Goal: Information Seeking & Learning: Check status

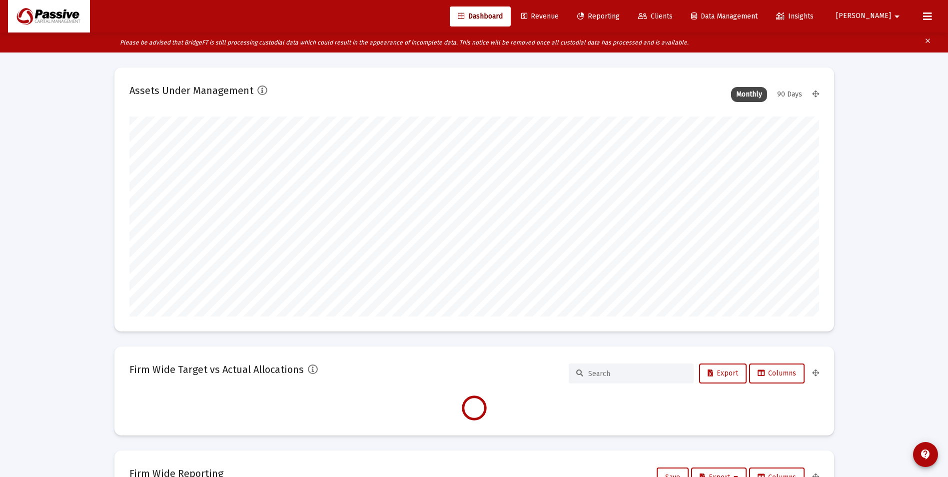
scroll to position [200, 371]
type input "[DATE]"
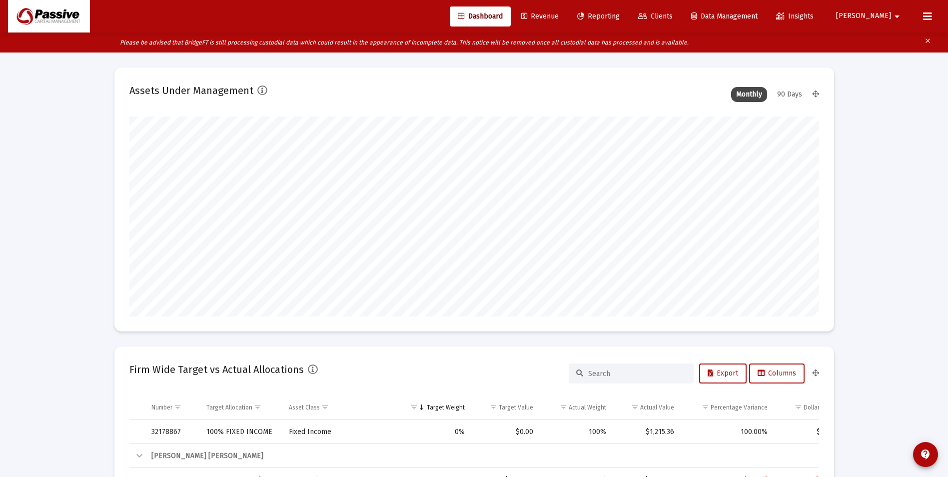
scroll to position [200, 322]
click at [620, 19] on span "Reporting" at bounding box center [598, 16] width 42 height 8
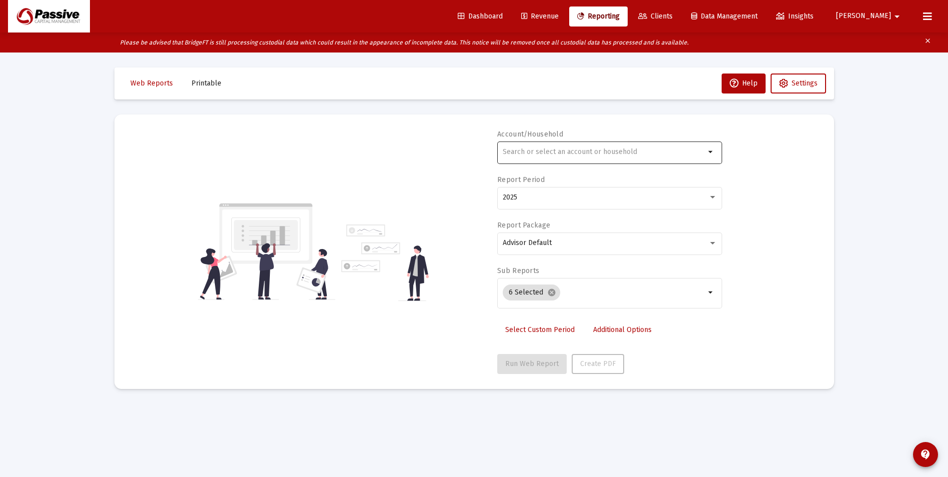
click at [535, 152] on input "text" at bounding box center [604, 152] width 202 height 8
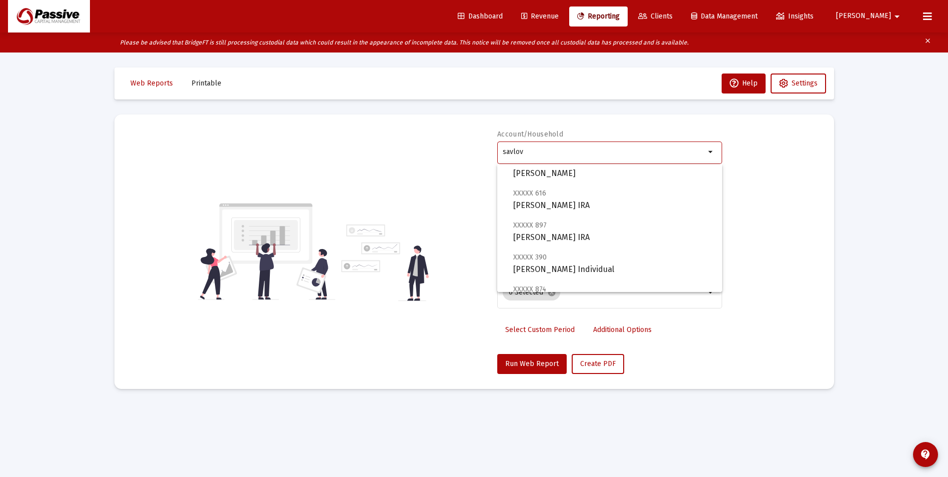
scroll to position [248, 0]
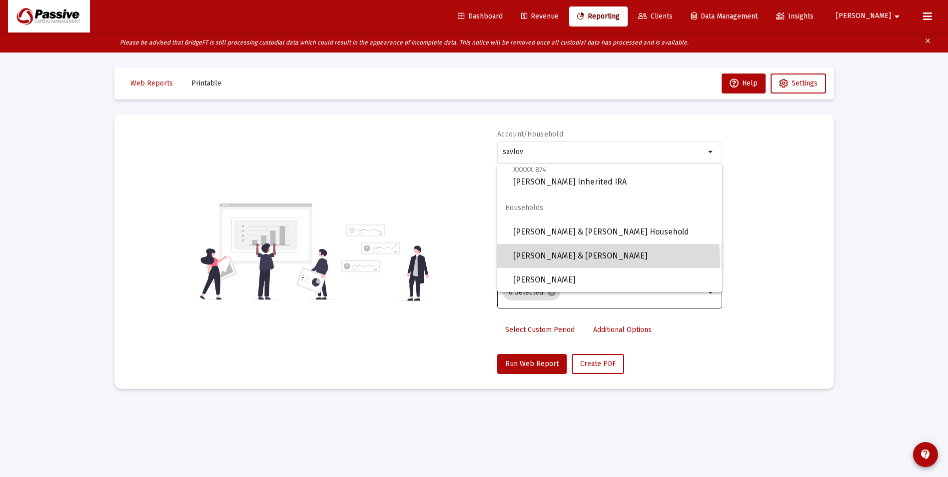
drag, startPoint x: 608, startPoint y: 261, endPoint x: 574, endPoint y: 303, distance: 54.3
click at [608, 260] on span "[PERSON_NAME] & [PERSON_NAME]" at bounding box center [613, 256] width 201 height 24
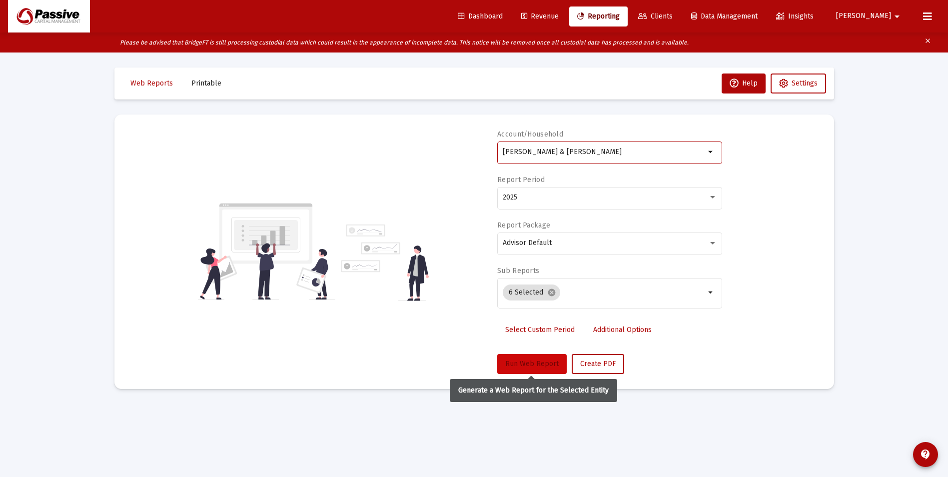
click at [539, 356] on button "Run Web Report" at bounding box center [531, 364] width 69 height 20
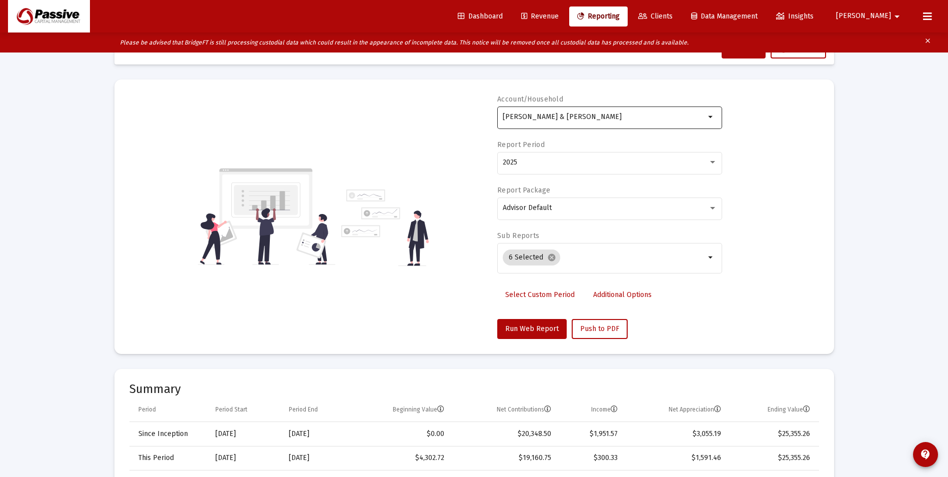
scroll to position [0, 0]
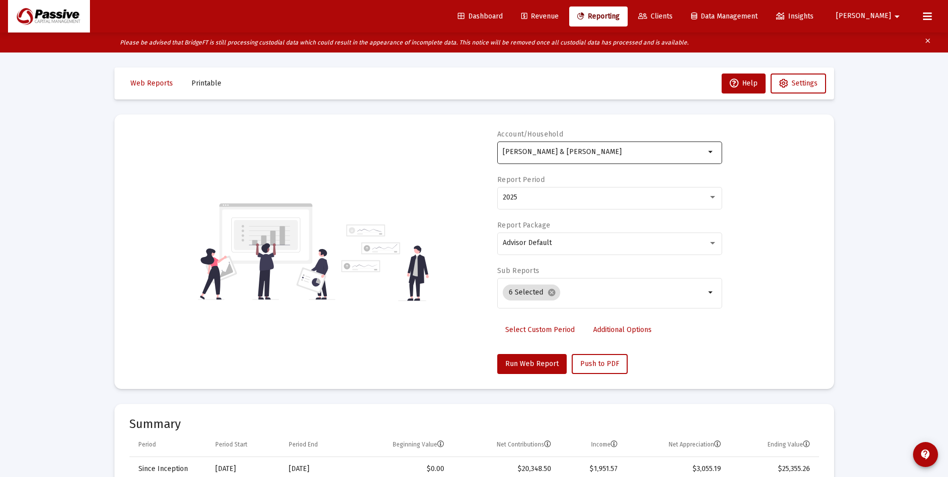
drag, startPoint x: 577, startPoint y: 148, endPoint x: 586, endPoint y: 150, distance: 8.9
click at [577, 147] on div "[PERSON_NAME] & [PERSON_NAME]" at bounding box center [604, 151] width 202 height 24
drag, startPoint x: 620, startPoint y: 152, endPoint x: 424, endPoint y: 113, distance: 199.6
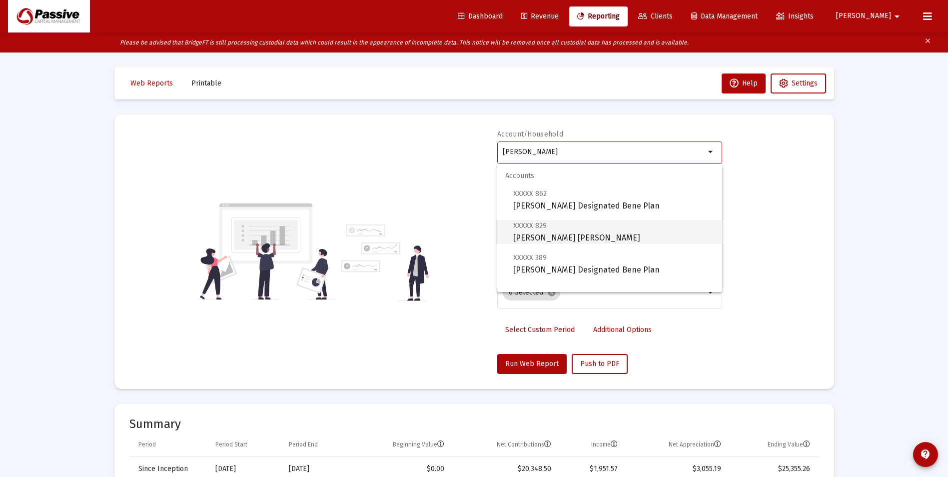
scroll to position [16, 0]
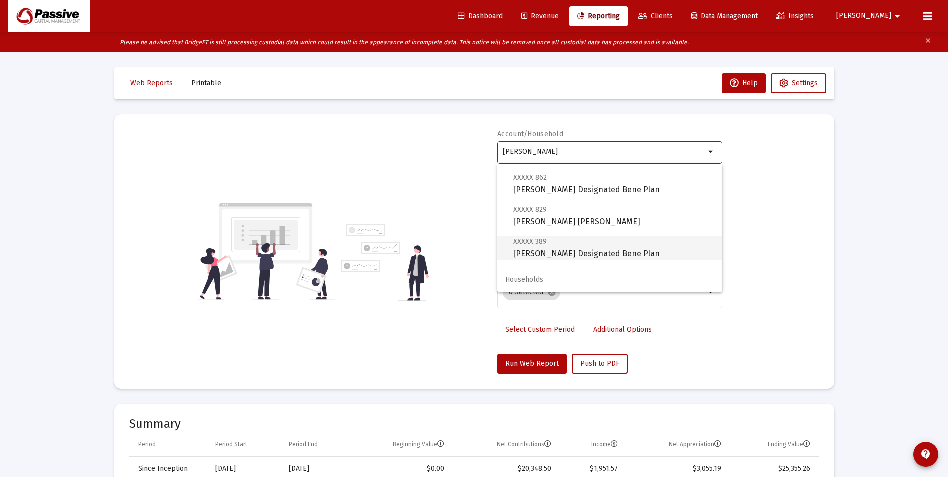
click at [580, 253] on span "XXXXX 389 [DEMOGRAPHIC_DATA][PERSON_NAME] Designated Bene Plan" at bounding box center [613, 247] width 201 height 24
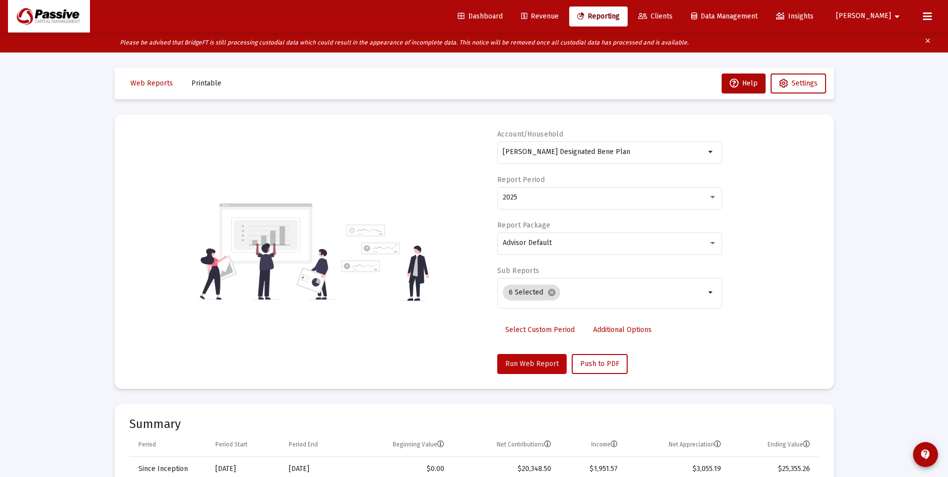
click at [521, 363] on span "Run Web Report" at bounding box center [531, 363] width 53 height 8
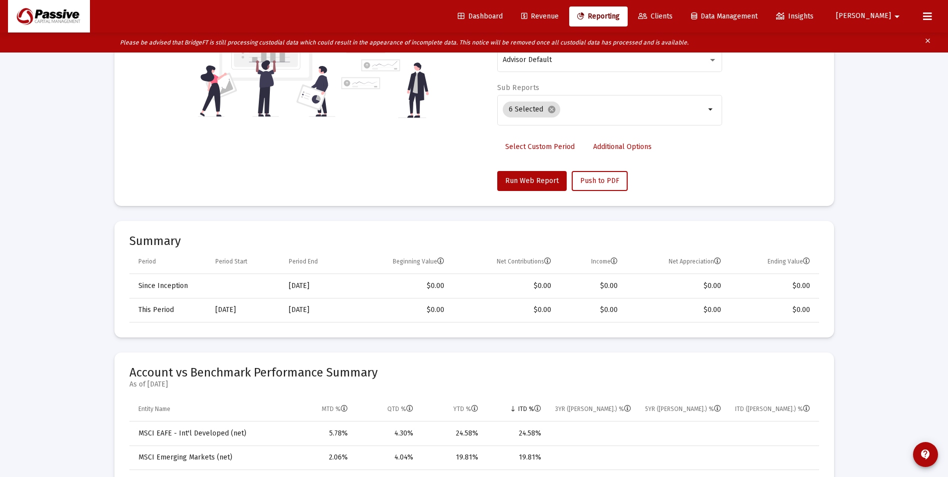
scroll to position [50, 0]
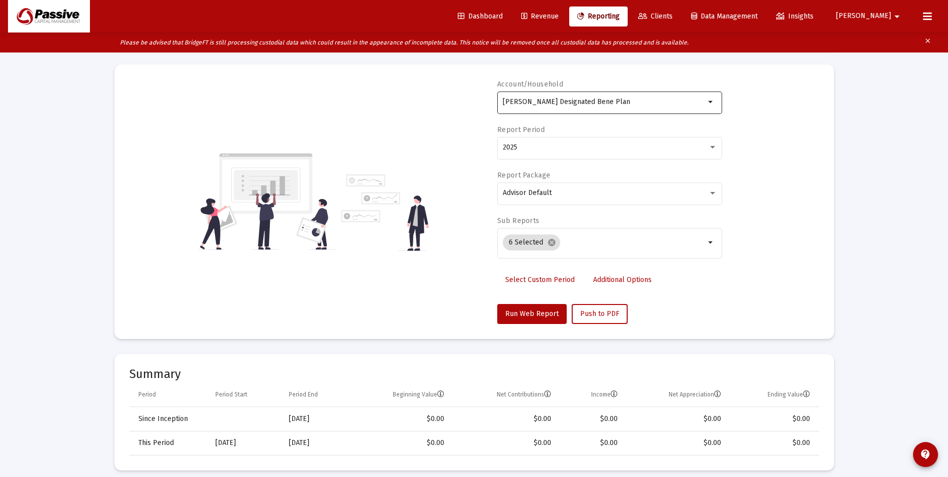
click at [600, 103] on input "[PERSON_NAME] Designated Bene Plan" at bounding box center [604, 102] width 202 height 8
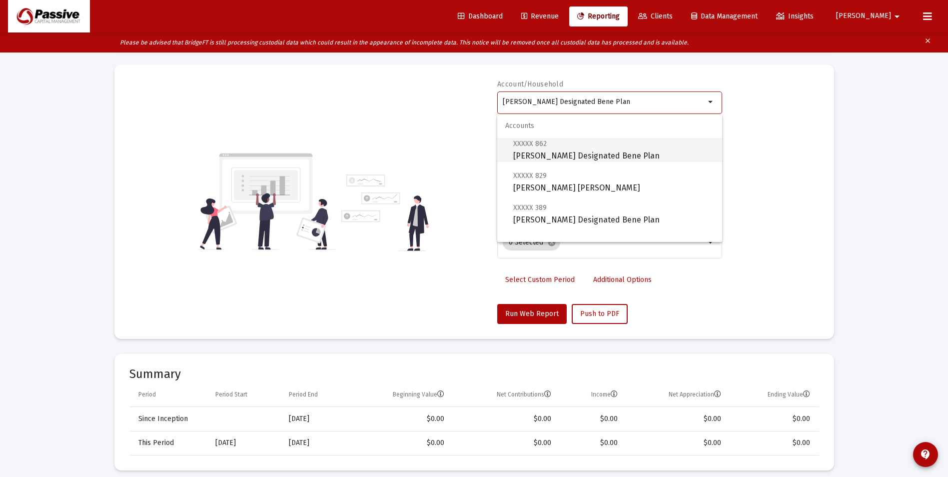
drag, startPoint x: 604, startPoint y: 155, endPoint x: 554, endPoint y: 275, distance: 129.7
click at [604, 156] on span "XXXXX 862 [DEMOGRAPHIC_DATA][PERSON_NAME] Designated Bene Plan" at bounding box center [613, 149] width 201 height 24
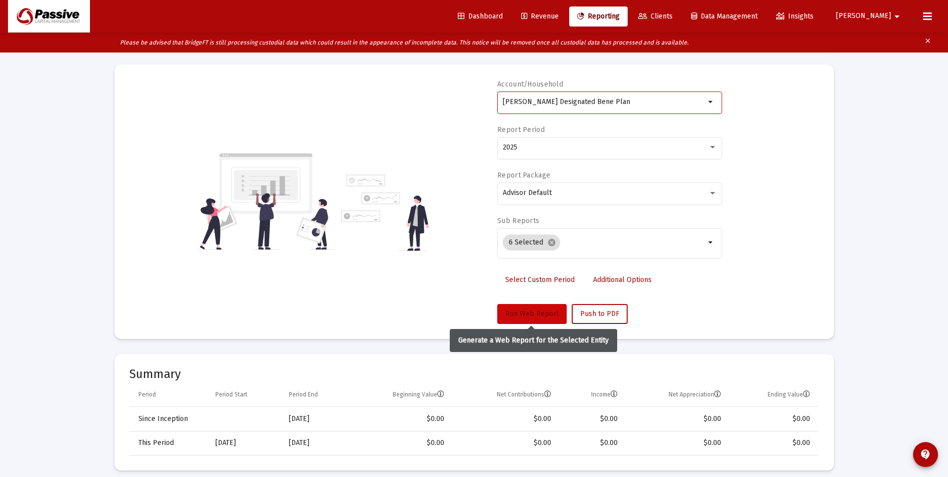
click at [531, 312] on span "Run Web Report" at bounding box center [531, 313] width 53 height 8
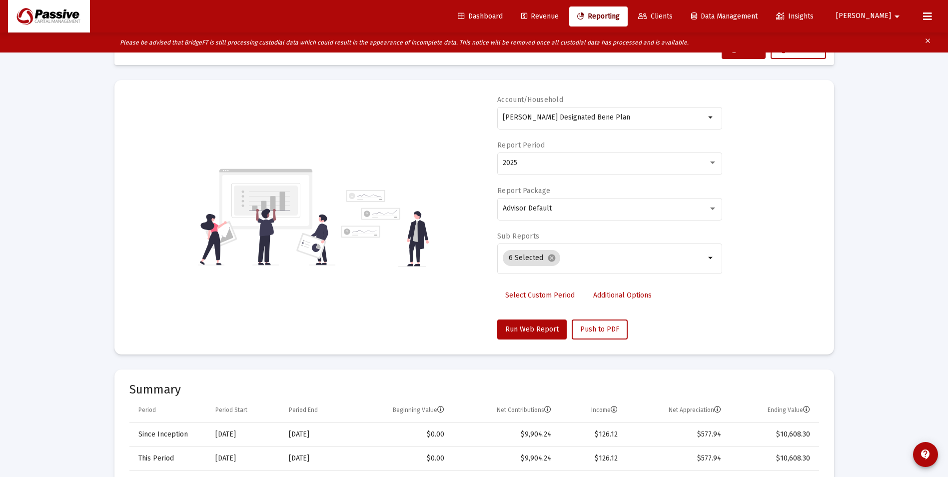
scroll to position [0, 0]
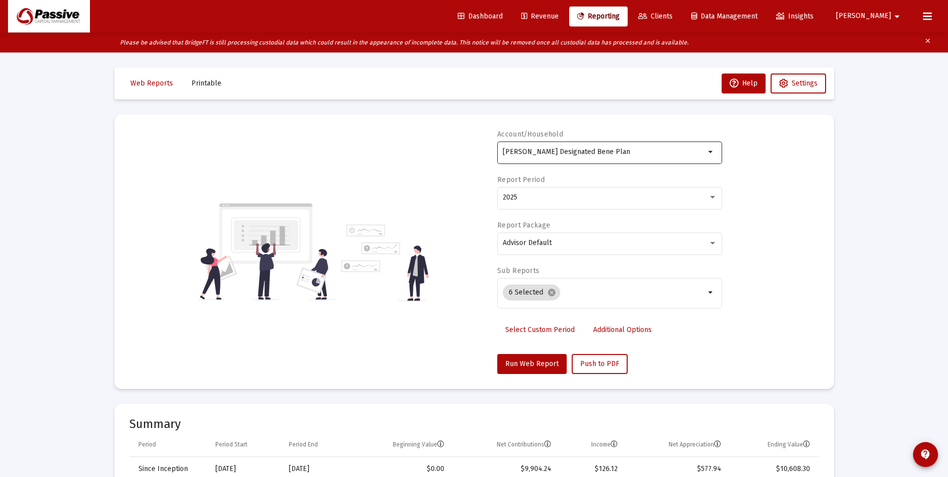
click at [550, 150] on input "[PERSON_NAME] Designated Bene Plan" at bounding box center [604, 152] width 202 height 8
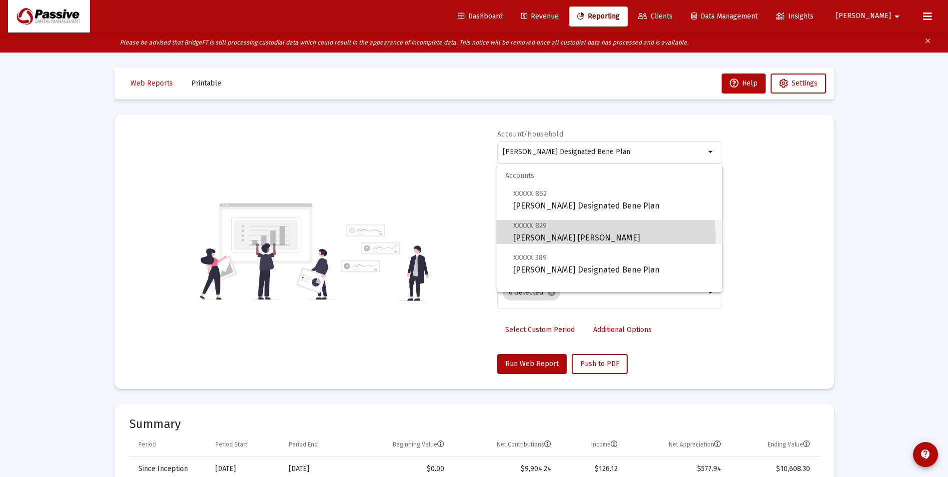
click at [576, 237] on span "XXXXX 829 [DEMOGRAPHIC_DATA][PERSON_NAME] [PERSON_NAME]" at bounding box center [613, 231] width 201 height 24
type input "[PERSON_NAME] [PERSON_NAME]"
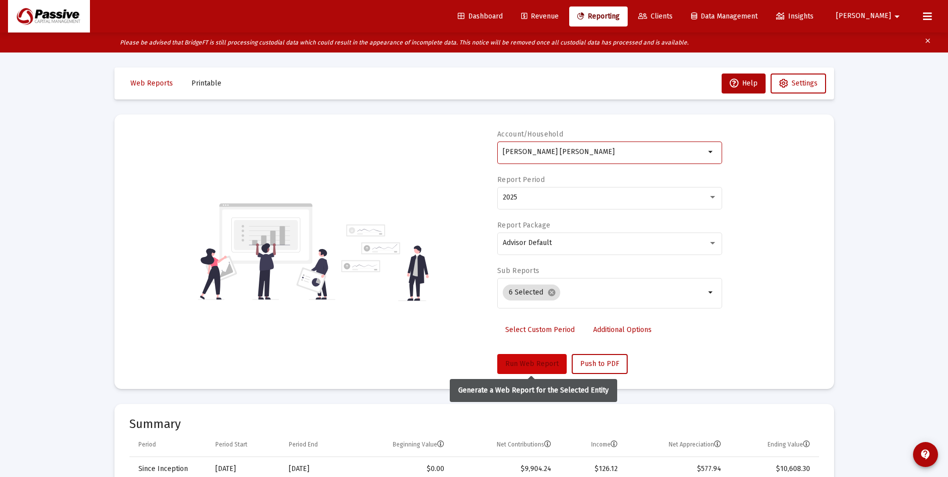
click at [526, 359] on span "Run Web Report" at bounding box center [531, 363] width 53 height 8
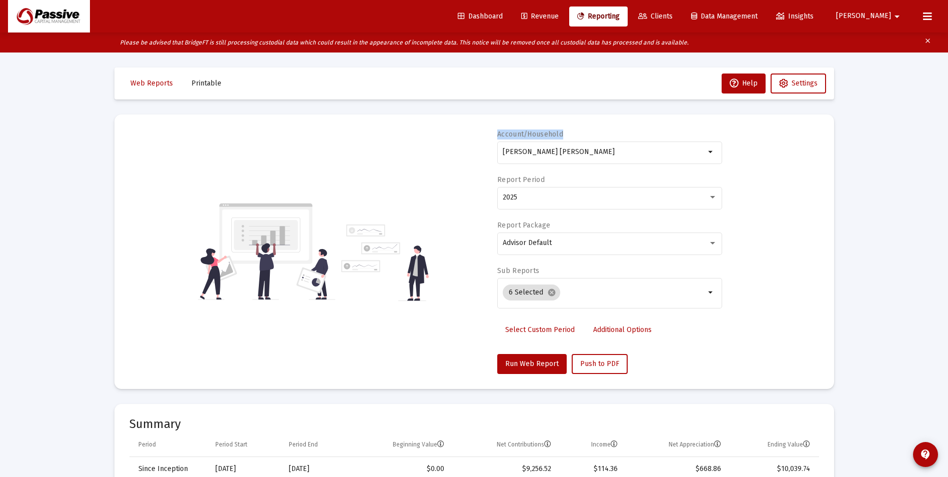
drag, startPoint x: 594, startPoint y: 156, endPoint x: 411, endPoint y: 110, distance: 188.6
click at [589, 154] on input "[PERSON_NAME] [PERSON_NAME]" at bounding box center [604, 152] width 202 height 8
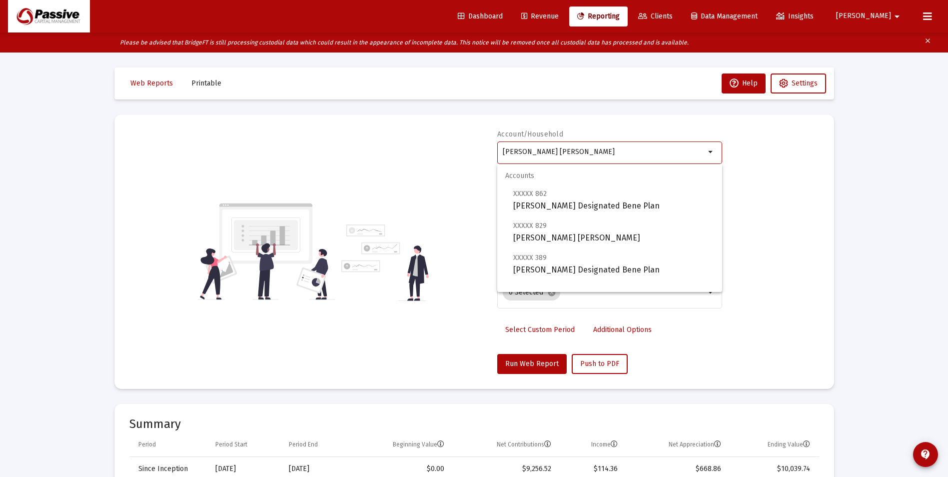
drag, startPoint x: 592, startPoint y: 151, endPoint x: 455, endPoint y: 127, distance: 139.0
click at [455, 127] on mat-card "Account/Household [PERSON_NAME] [PERSON_NAME] arrow_drop_down Report Period 202…" at bounding box center [474, 251] width 720 height 274
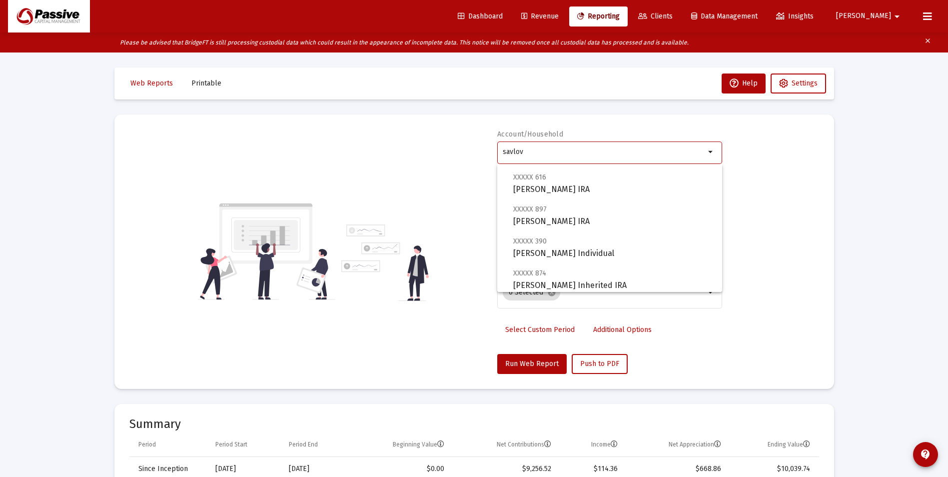
scroll to position [248, 0]
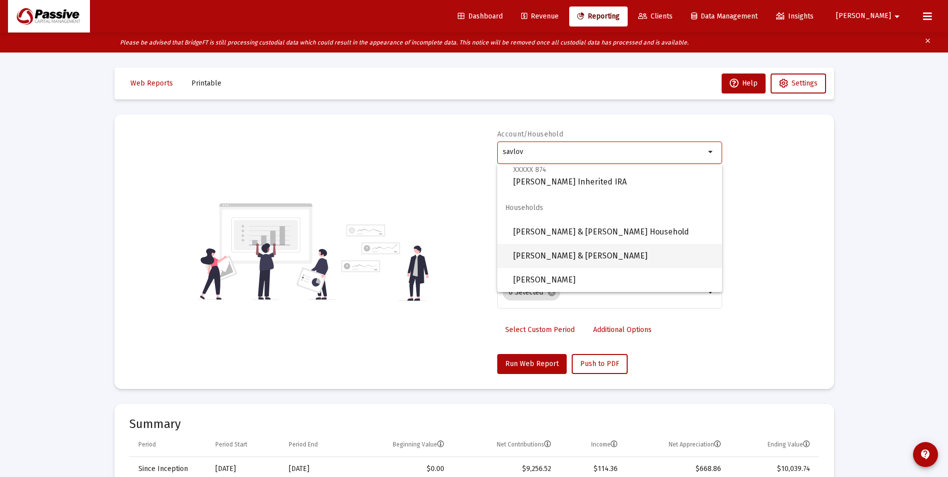
click at [650, 259] on span "[PERSON_NAME] & [PERSON_NAME]" at bounding box center [613, 256] width 201 height 24
type input "[PERSON_NAME] & [PERSON_NAME]"
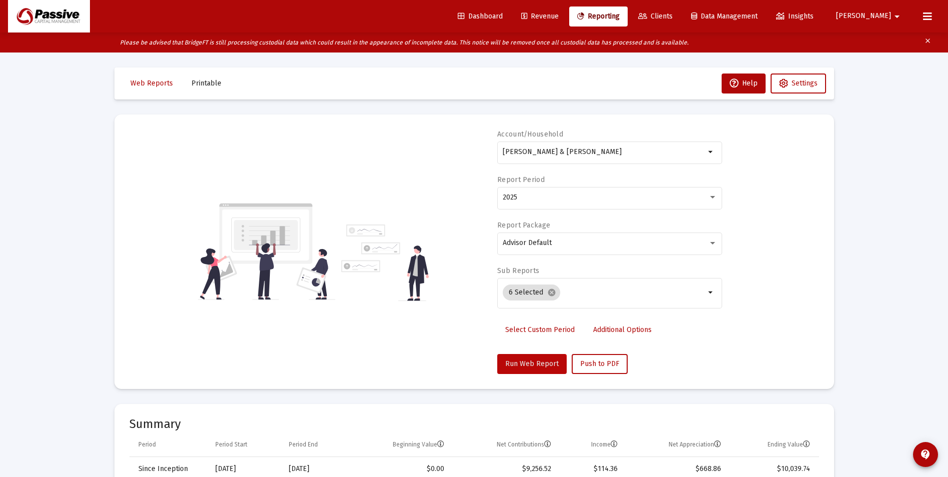
click at [516, 371] on button "Run Web Report" at bounding box center [531, 364] width 69 height 20
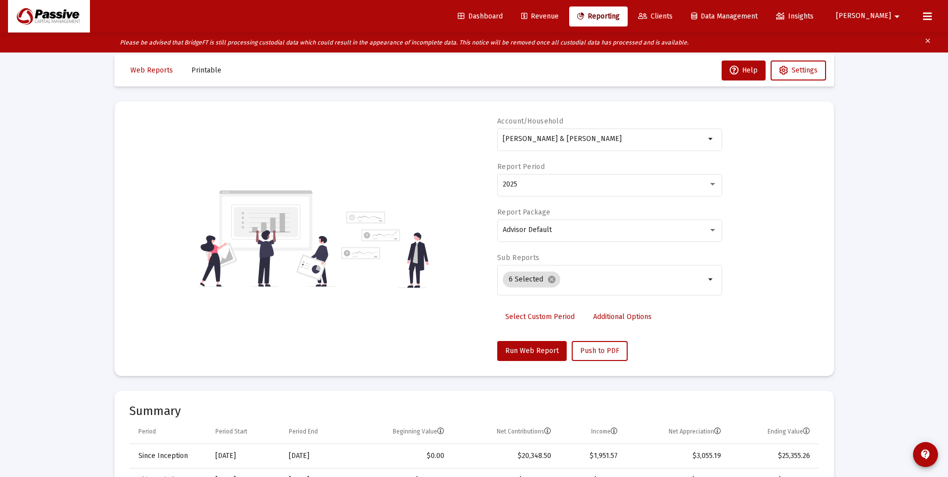
scroll to position [0, 0]
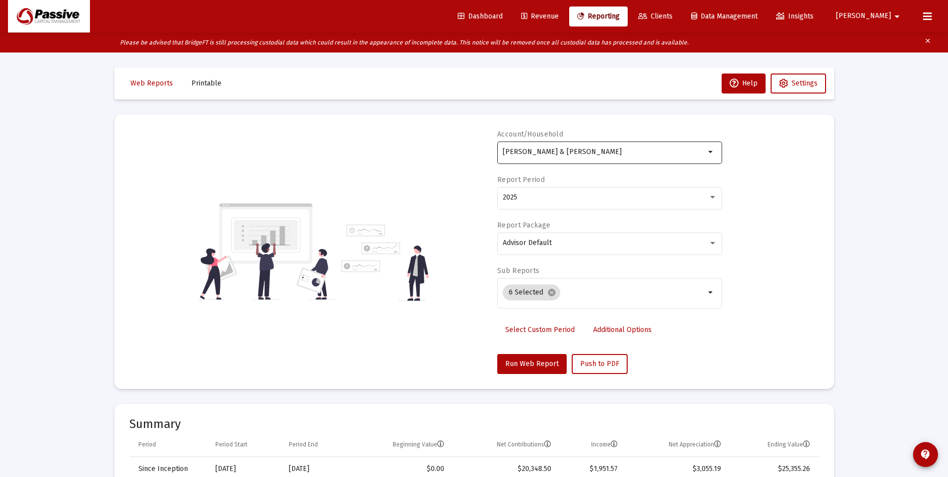
click at [547, 155] on input "[PERSON_NAME] & [PERSON_NAME]" at bounding box center [604, 152] width 202 height 8
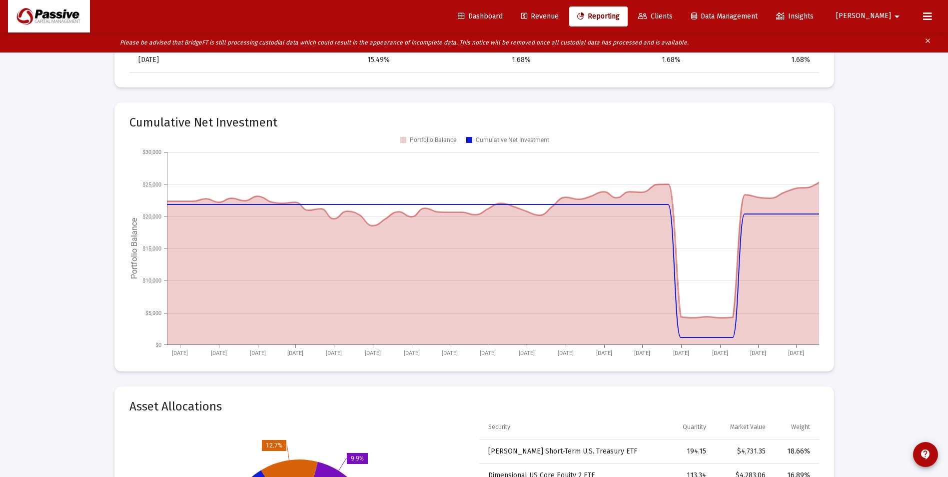
scroll to position [1149, 0]
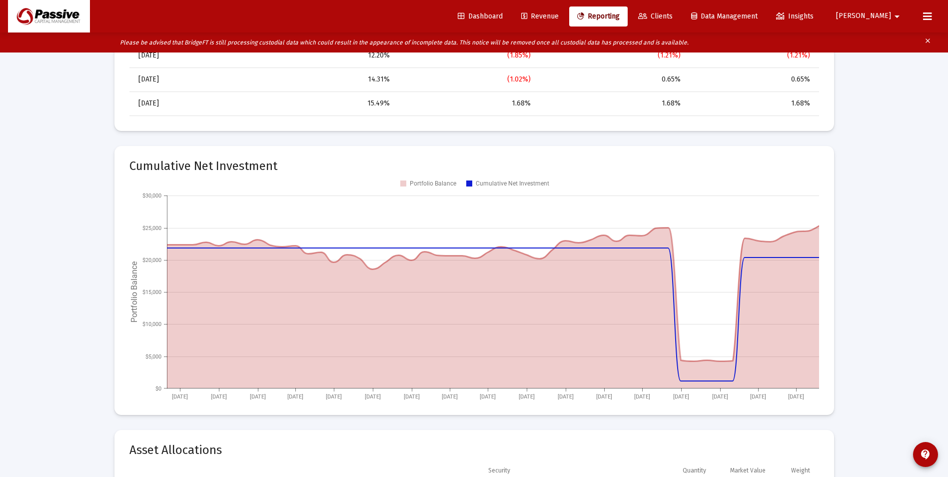
click at [559, 15] on span "Revenue" at bounding box center [539, 16] width 37 height 8
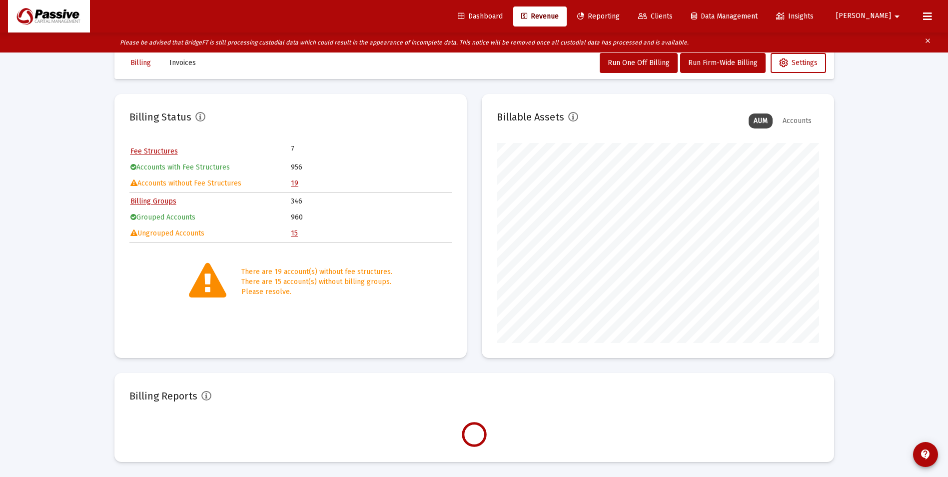
scroll to position [200, 322]
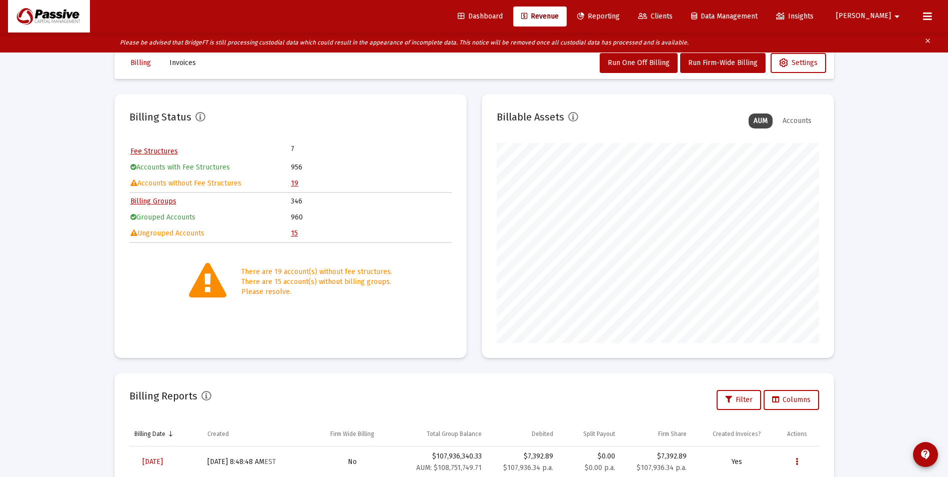
click at [294, 184] on link "19" at bounding box center [294, 183] width 7 height 8
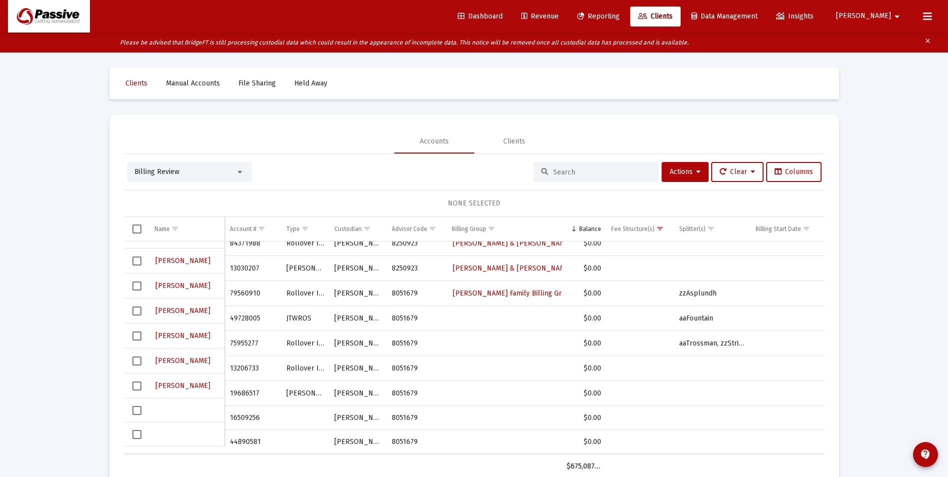
click at [567, 22] on link "Revenue" at bounding box center [539, 16] width 53 height 20
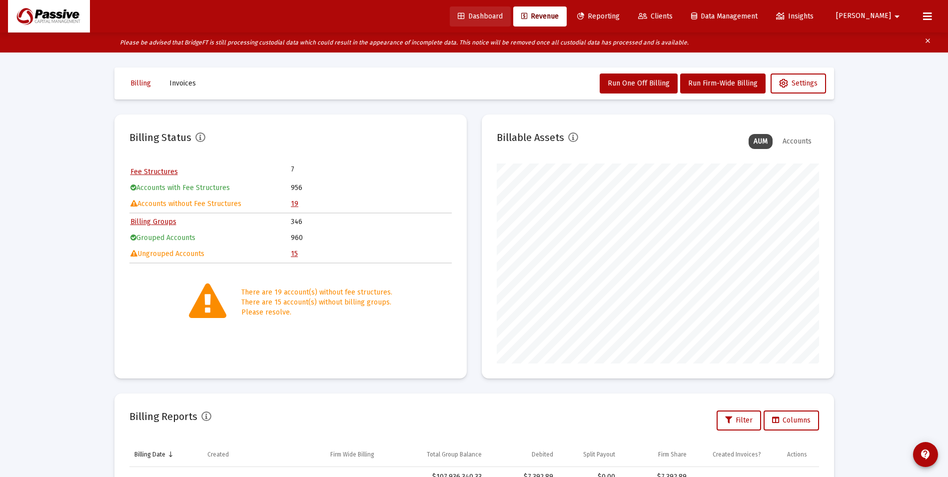
click at [511, 11] on link "Dashboard" at bounding box center [480, 16] width 61 height 20
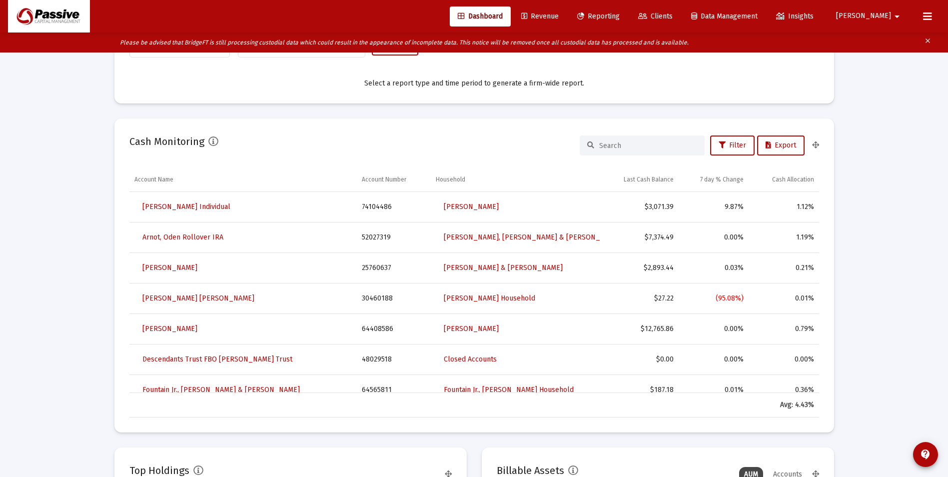
scroll to position [650, 0]
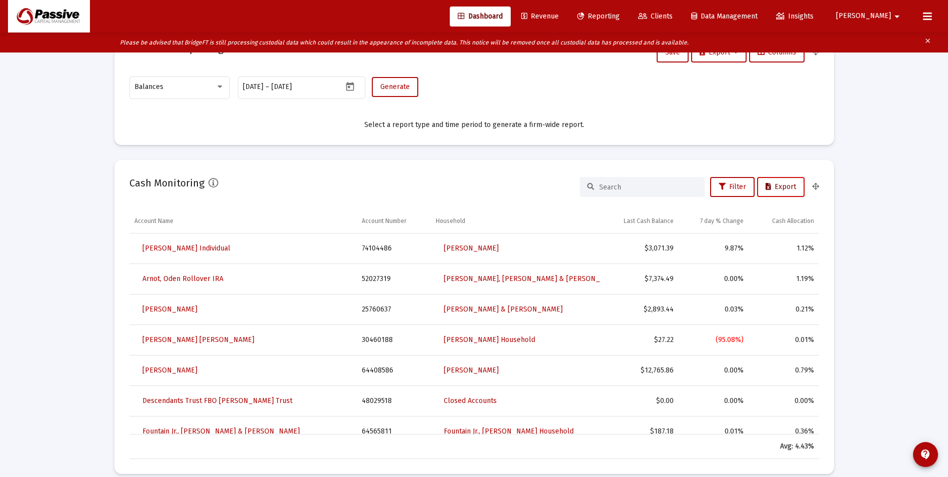
click at [775, 193] on button "Export" at bounding box center [780, 187] width 47 height 20
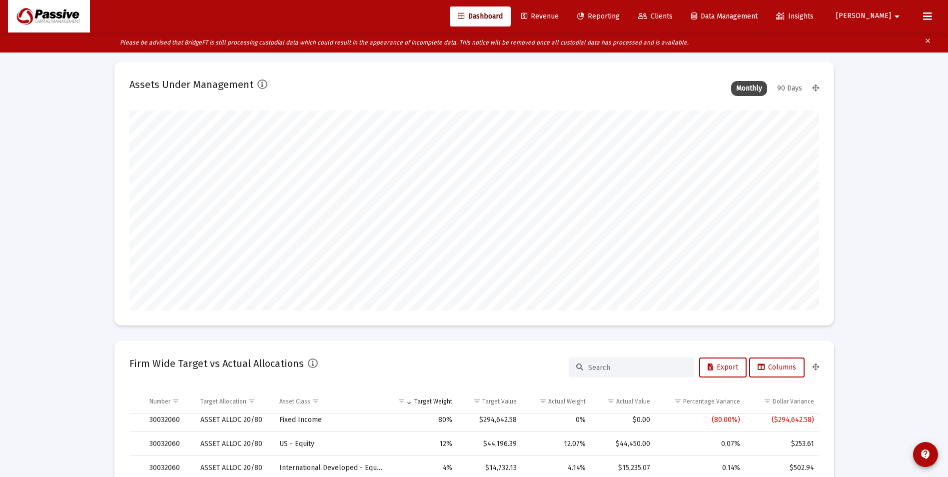
scroll to position [0, 0]
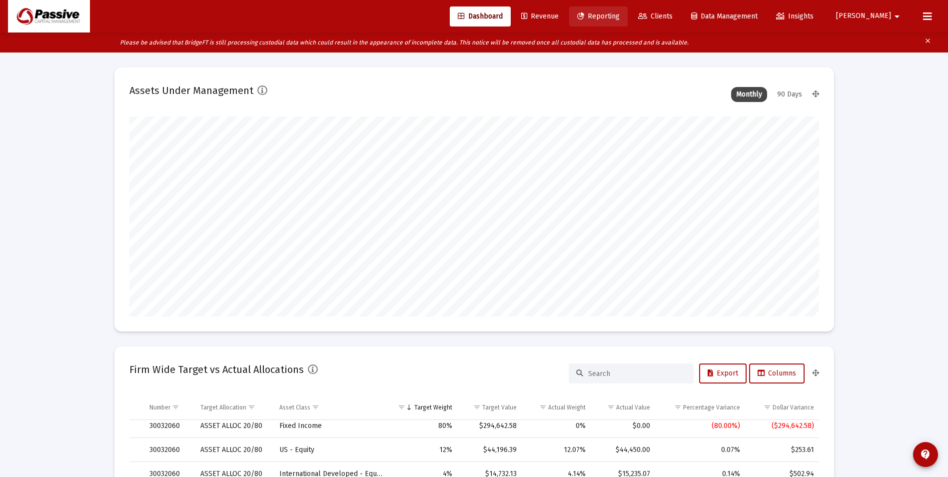
click at [628, 20] on link "Reporting" at bounding box center [598, 16] width 58 height 20
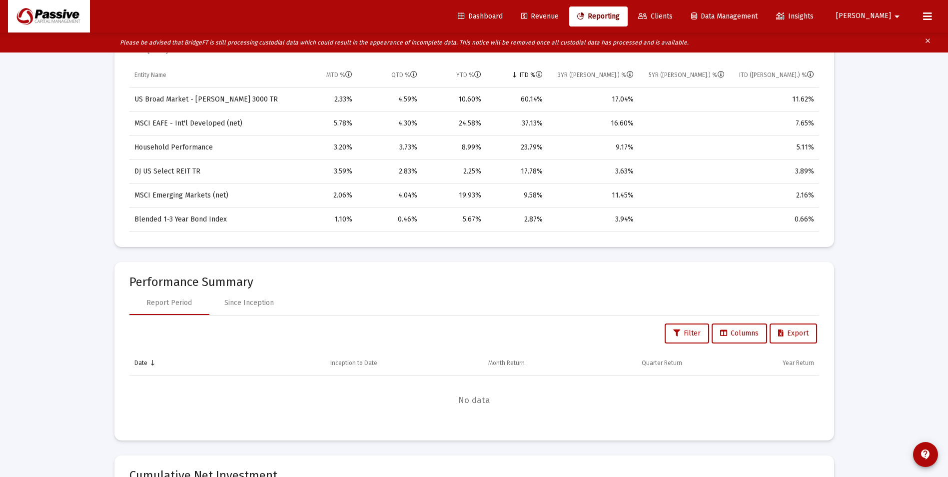
scroll to position [600, 0]
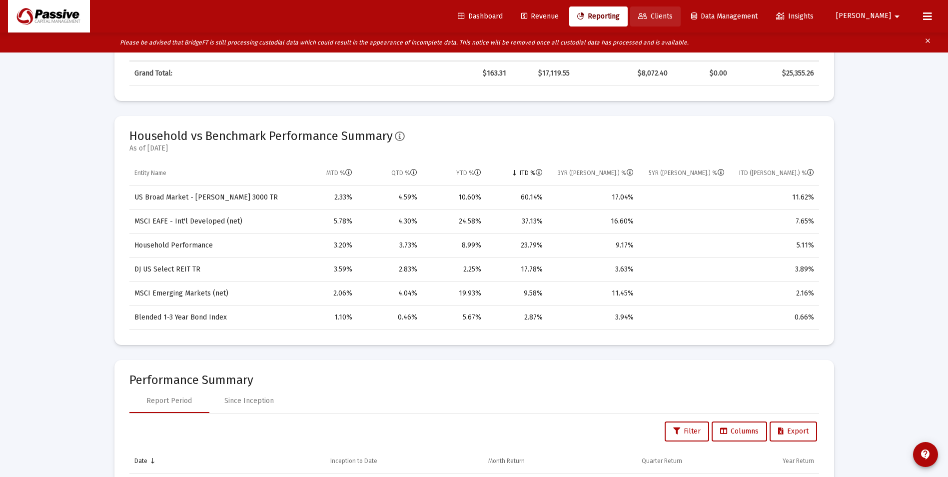
click at [673, 14] on span "Clients" at bounding box center [655, 16] width 34 height 8
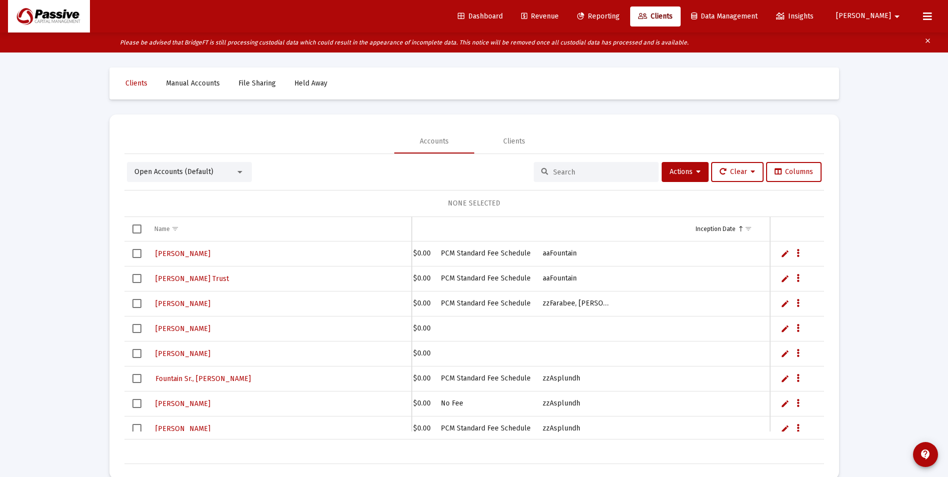
scroll to position [0, 503]
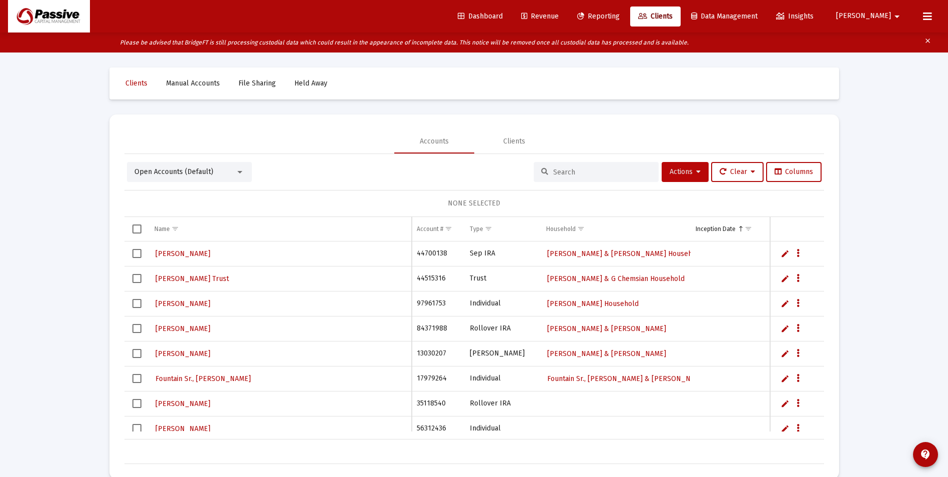
click at [683, 165] on button "Actions" at bounding box center [685, 172] width 47 height 20
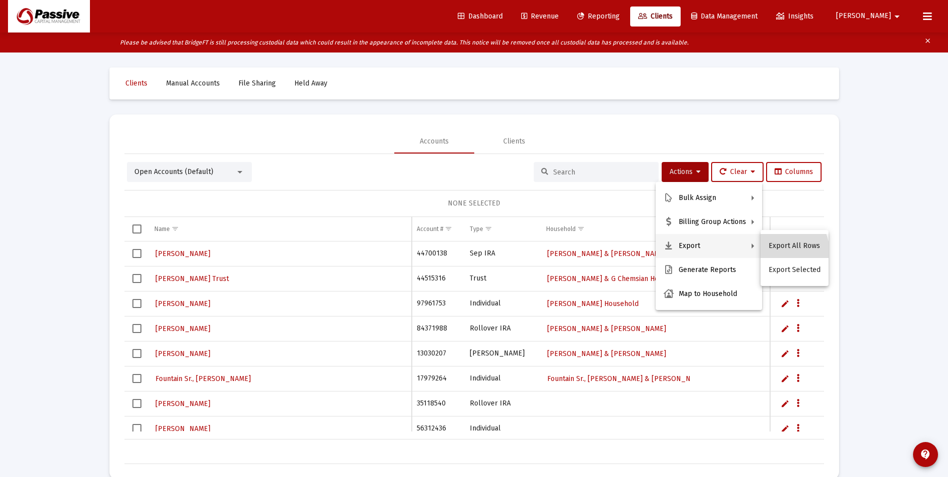
click at [784, 251] on button "Export All Rows" at bounding box center [795, 246] width 68 height 24
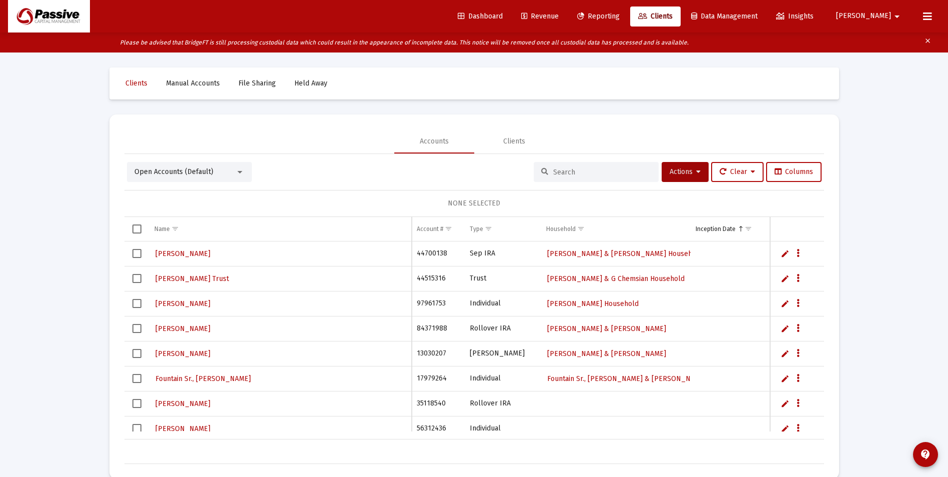
click at [503, 15] on span "Dashboard" at bounding box center [480, 16] width 45 height 8
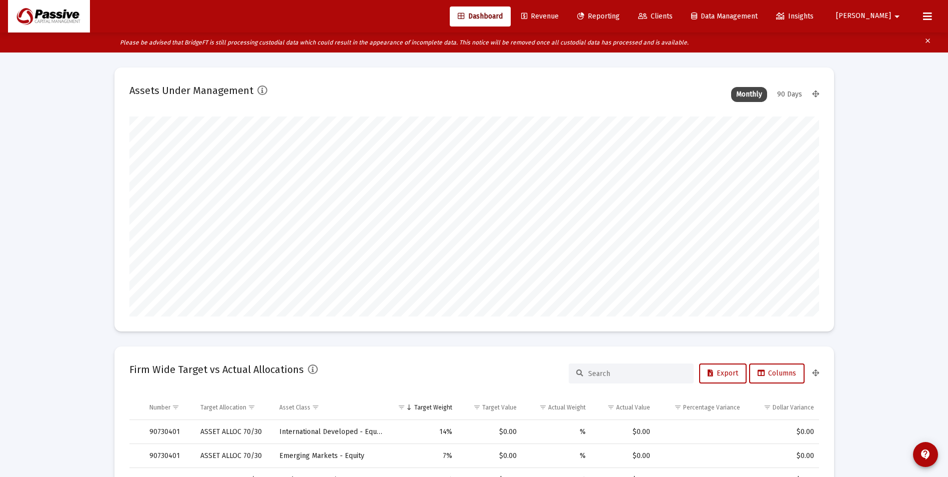
scroll to position [499508, 499337]
click at [897, 17] on mat-icon "arrow_drop_down" at bounding box center [897, 16] width 12 height 20
click at [890, 39] on span "Settings" at bounding box center [901, 42] width 29 height 24
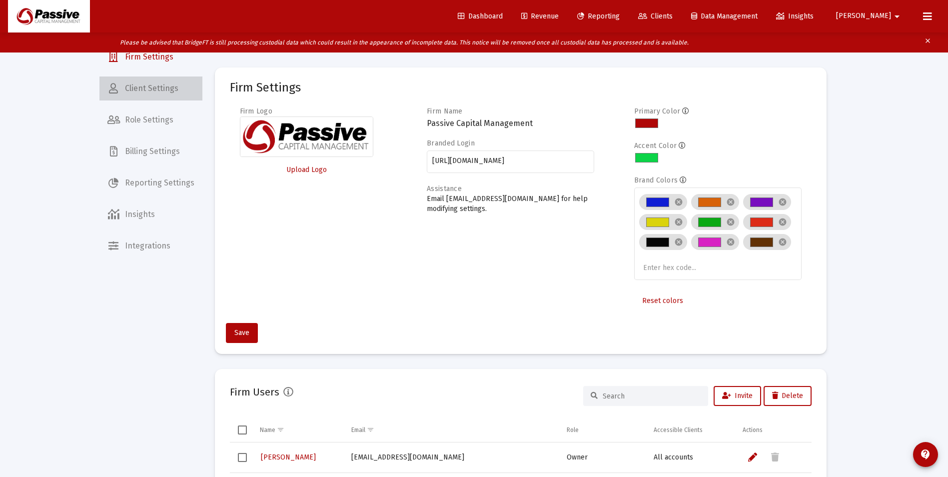
click at [160, 91] on span "Client Settings" at bounding box center [150, 88] width 103 height 24
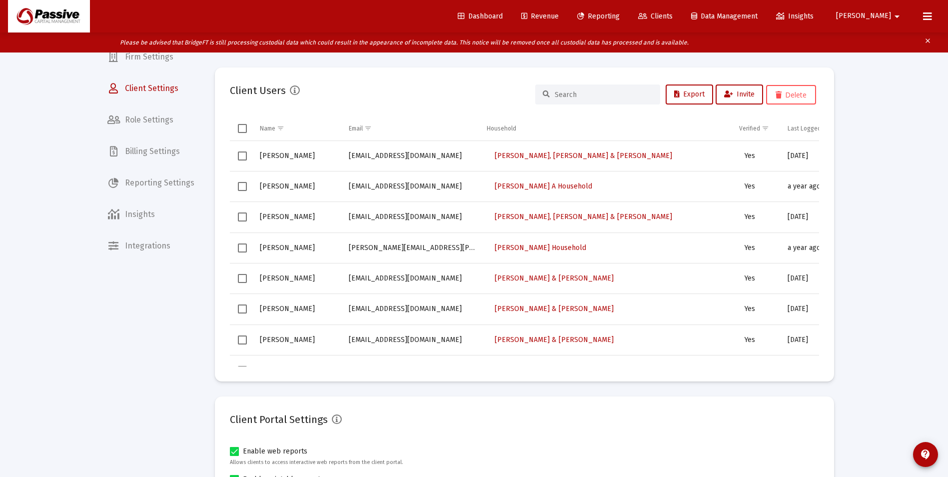
click at [565, 95] on input at bounding box center [604, 94] width 98 height 8
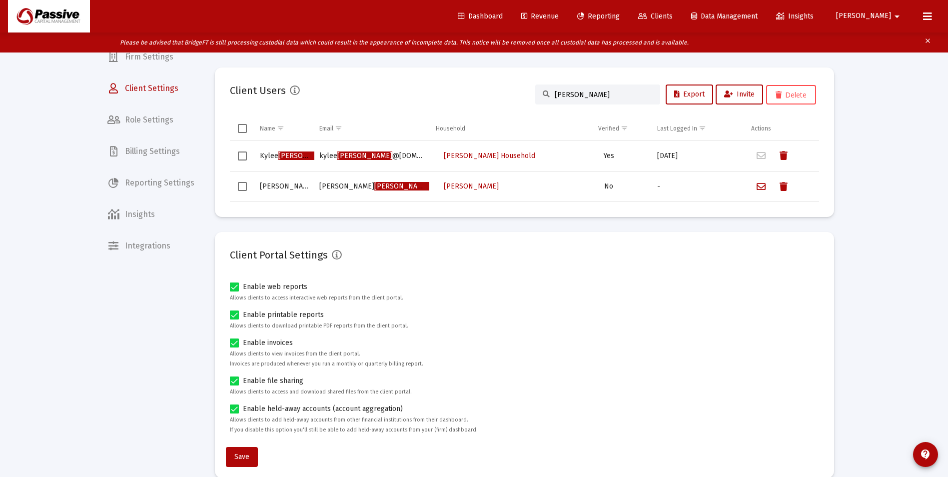
type input "[PERSON_NAME]"
drag, startPoint x: 657, startPoint y: 10, endPoint x: 636, endPoint y: 38, distance: 34.6
click at [628, 10] on link "Reporting" at bounding box center [598, 16] width 58 height 20
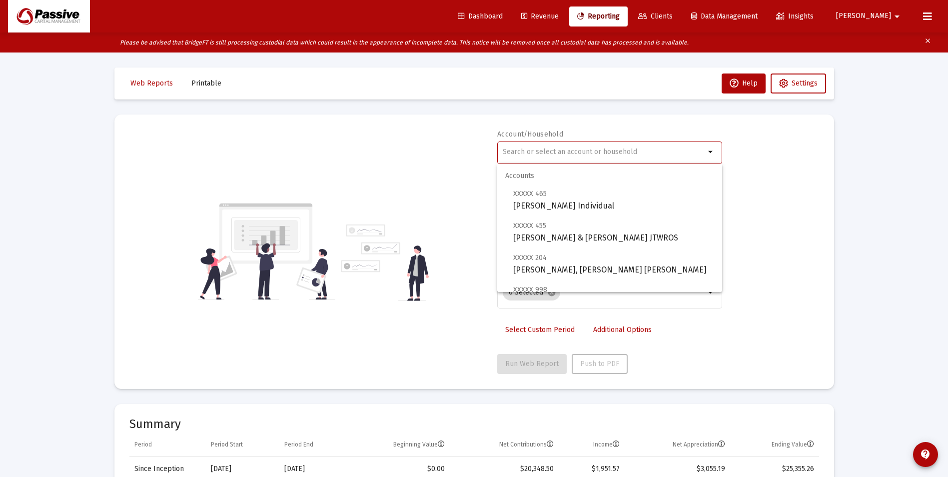
click at [571, 149] on input "text" at bounding box center [604, 152] width 202 height 8
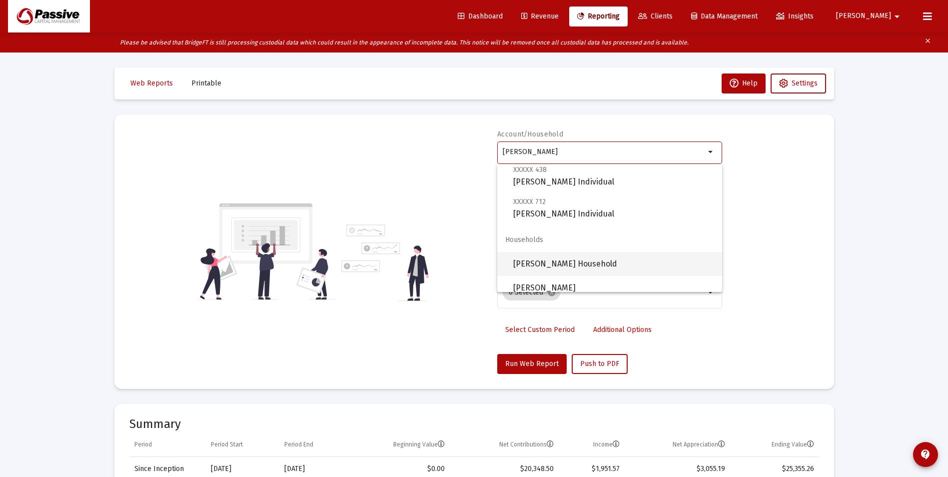
scroll to position [32, 0]
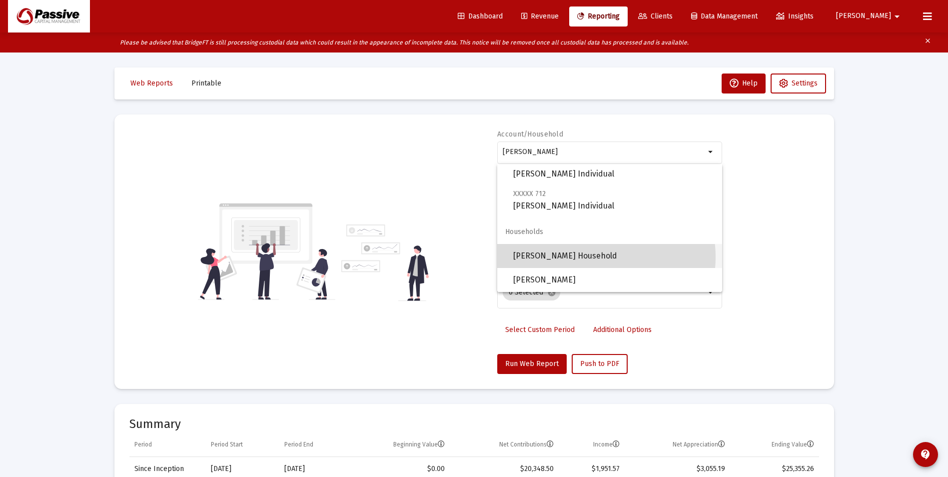
drag, startPoint x: 596, startPoint y: 257, endPoint x: 574, endPoint y: 336, distance: 82.6
click at [595, 257] on span "[PERSON_NAME] Household" at bounding box center [613, 256] width 201 height 24
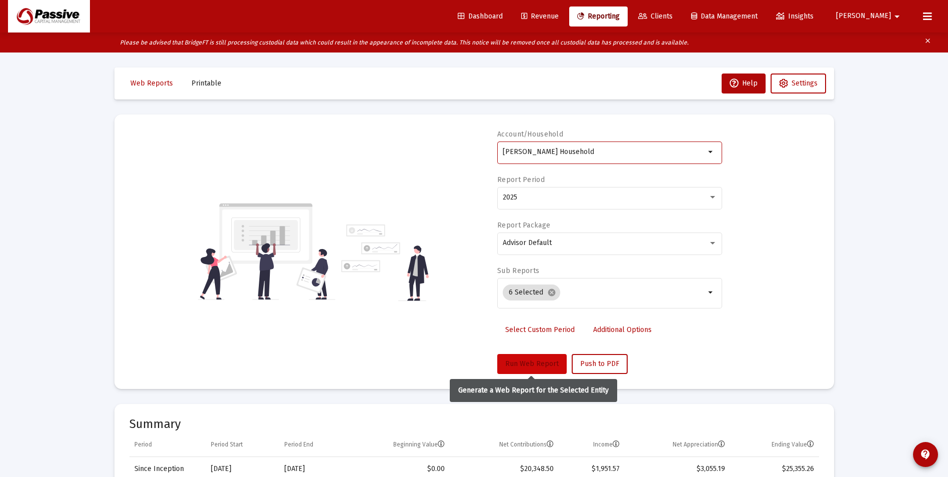
click at [557, 358] on button "Run Web Report" at bounding box center [531, 364] width 69 height 20
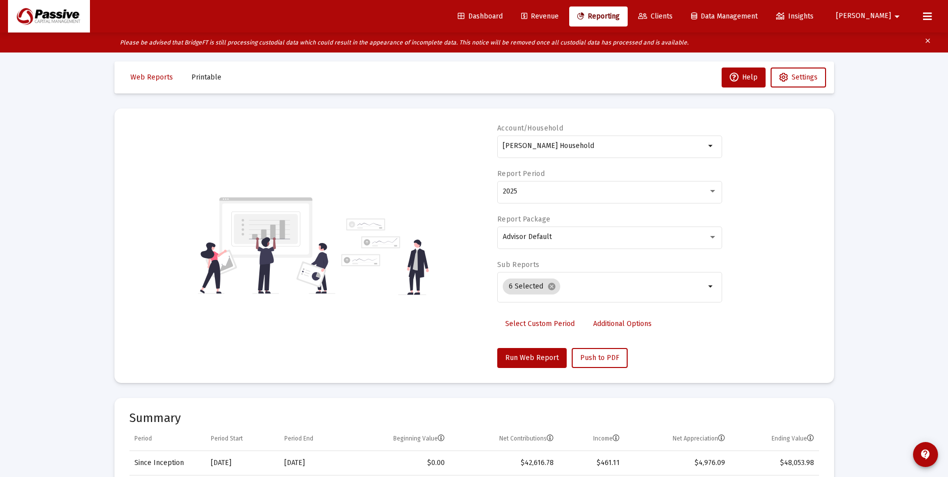
scroll to position [0, 0]
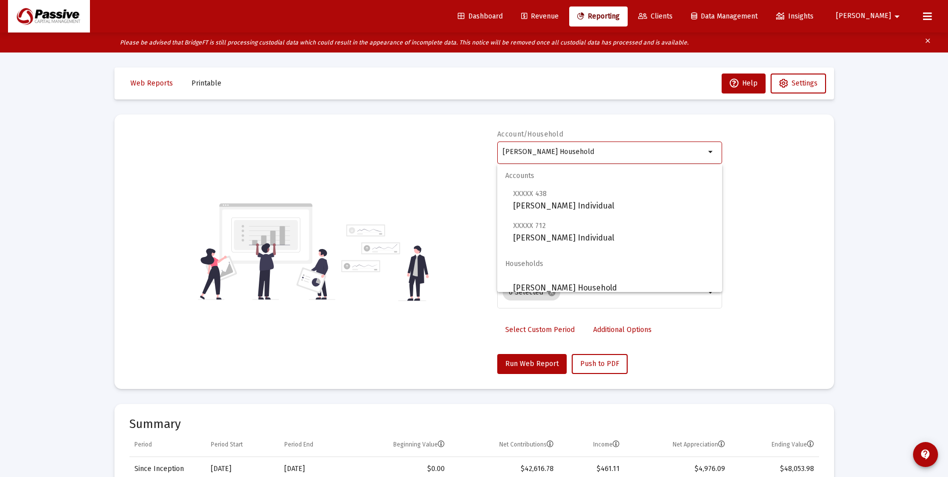
drag, startPoint x: 579, startPoint y: 150, endPoint x: 404, endPoint y: 90, distance: 185.1
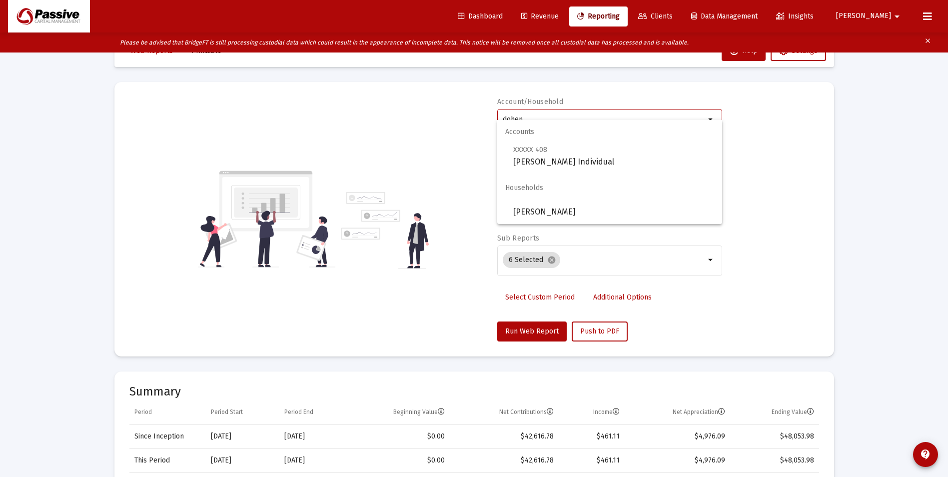
scroll to position [50, 0]
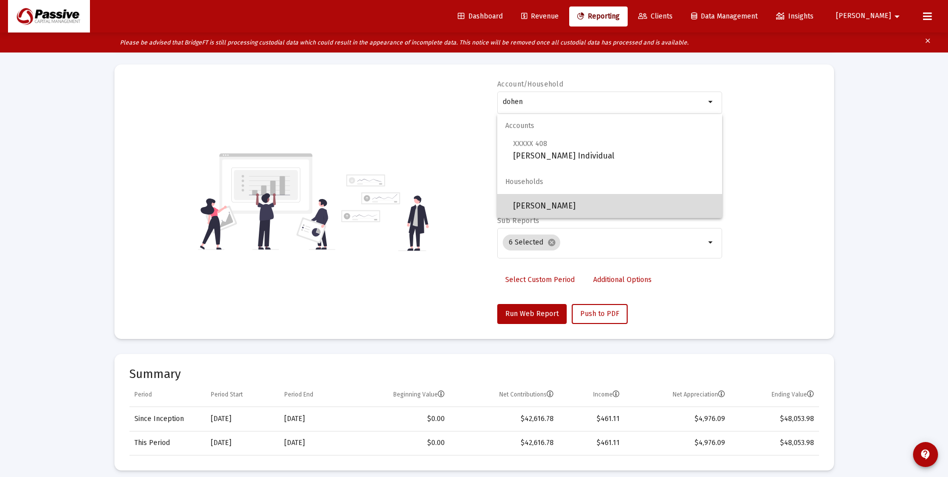
click at [583, 214] on span "[PERSON_NAME]" at bounding box center [613, 206] width 201 height 24
type input "[PERSON_NAME]"
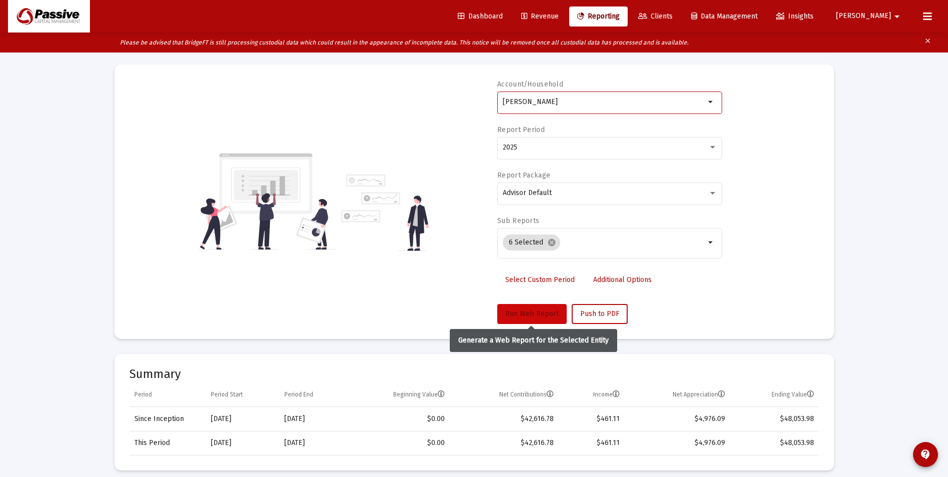
click at [536, 314] on span "Run Web Report" at bounding box center [531, 313] width 53 height 8
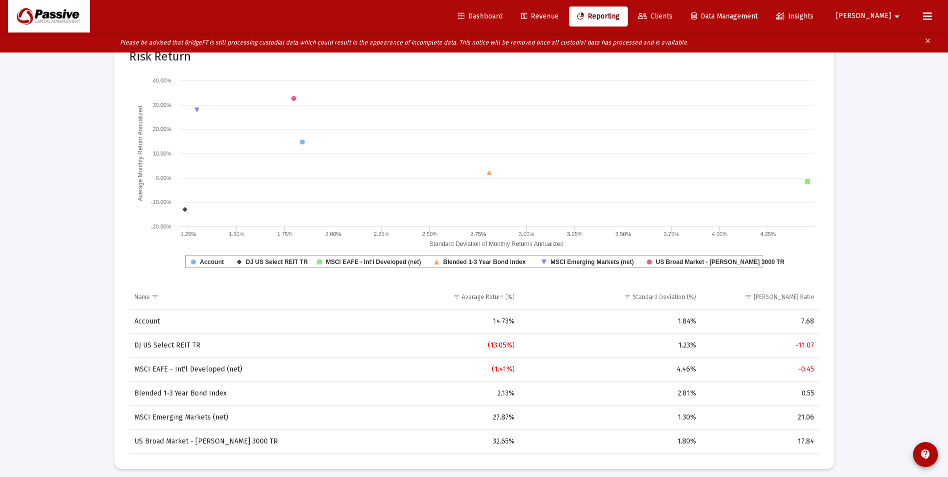
scroll to position [1721, 0]
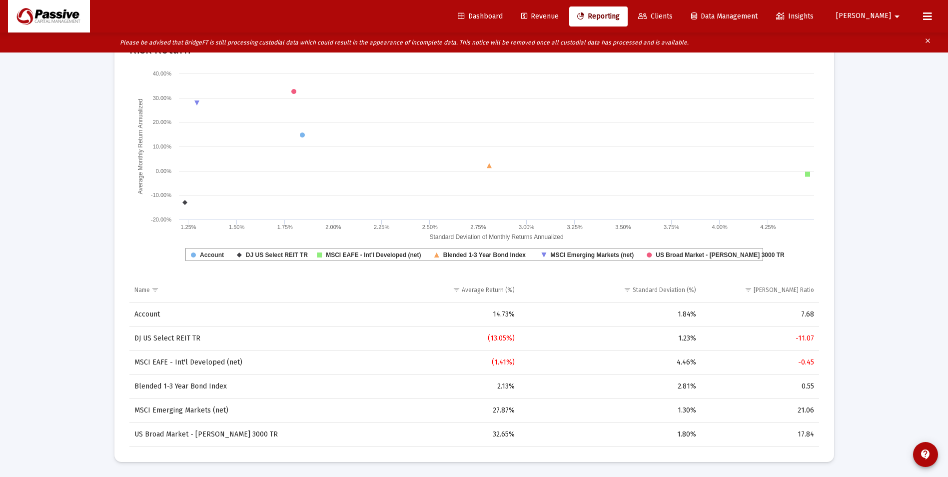
click at [559, 12] on span "Revenue" at bounding box center [539, 16] width 37 height 8
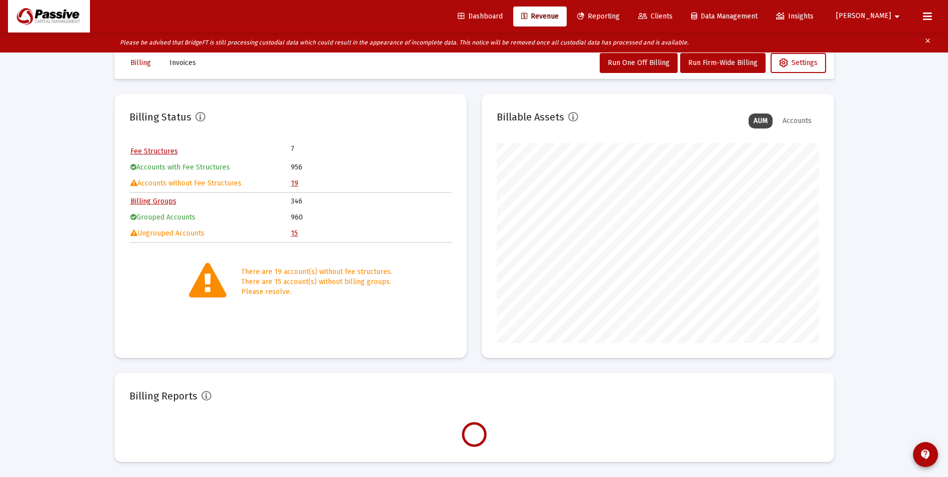
scroll to position [200, 322]
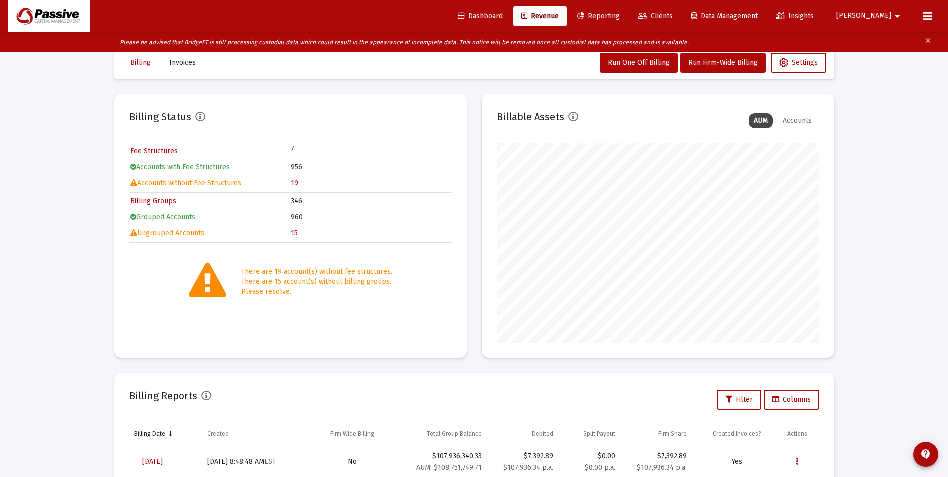
click at [906, 252] on div "Loading... Billing Invoices Run One Off Billing Run Firm-Wide Billing Settings …" at bounding box center [474, 332] width 948 height 665
click at [620, 19] on span "Reporting" at bounding box center [598, 16] width 42 height 8
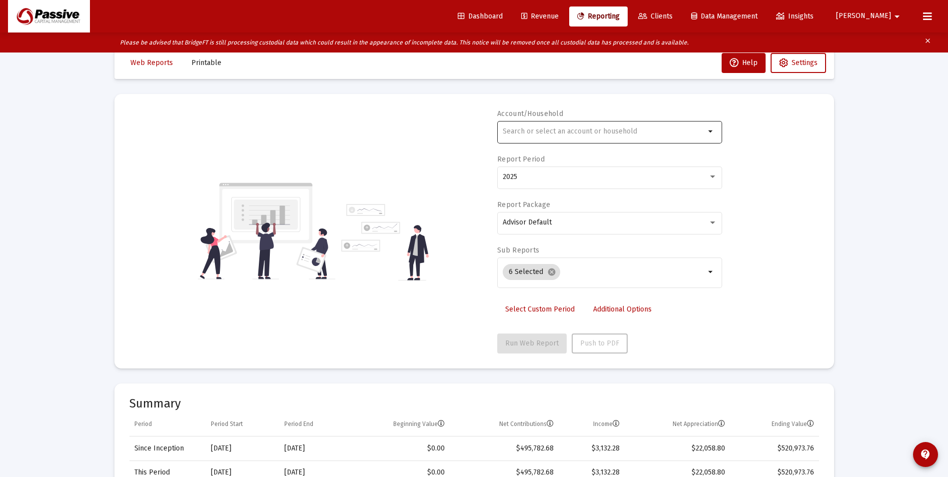
click at [523, 127] on input "text" at bounding box center [604, 131] width 202 height 8
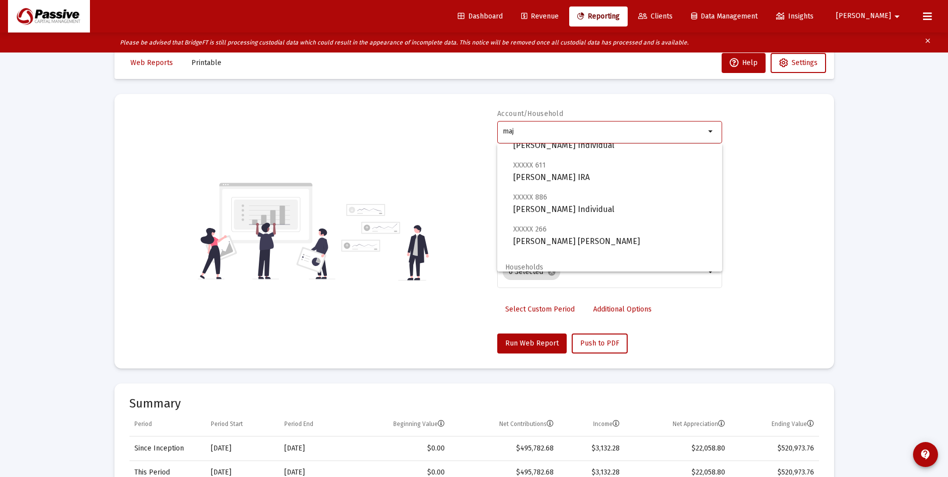
scroll to position [72, 0]
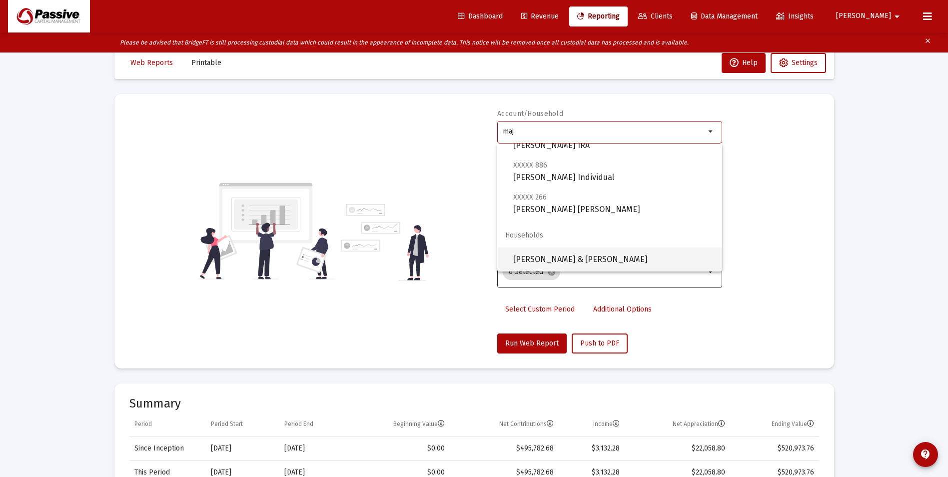
drag, startPoint x: 593, startPoint y: 252, endPoint x: 578, endPoint y: 277, distance: 29.3
click at [591, 252] on span "[PERSON_NAME] & [PERSON_NAME]" at bounding box center [613, 259] width 201 height 24
type input "[PERSON_NAME] & [PERSON_NAME]"
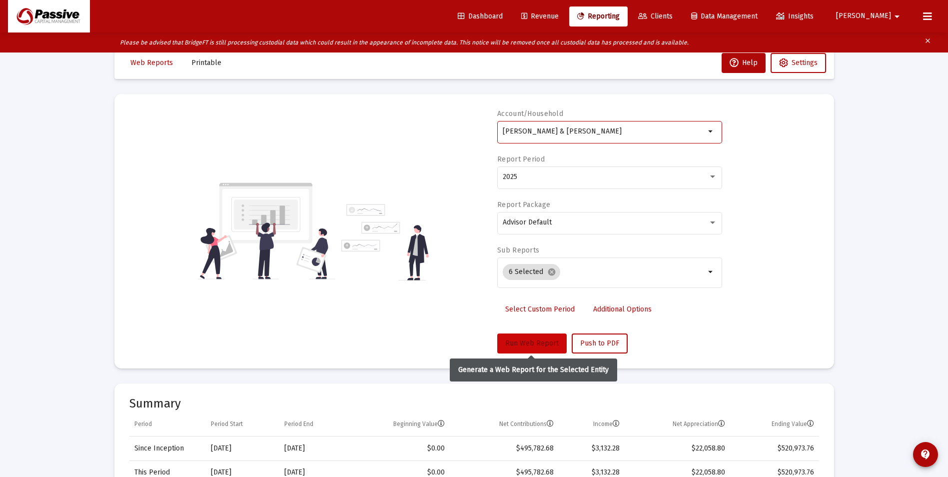
drag, startPoint x: 542, startPoint y: 345, endPoint x: 540, endPoint y: 338, distance: 6.8
click at [541, 342] on span "Run Web Report" at bounding box center [531, 343] width 53 height 8
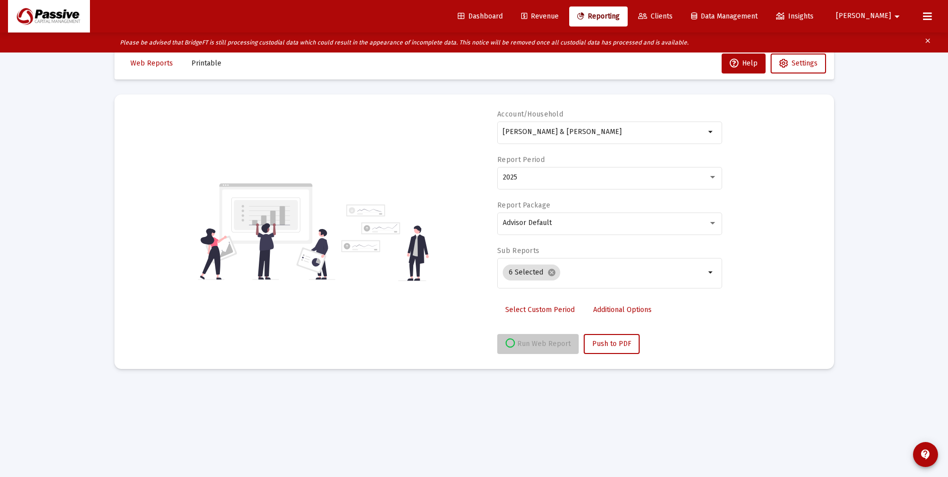
scroll to position [20, 0]
click at [886, 276] on div "Loading... Web Reports Printable Help Settings Account/Household [PERSON_NAME] …" at bounding box center [474, 238] width 948 height 477
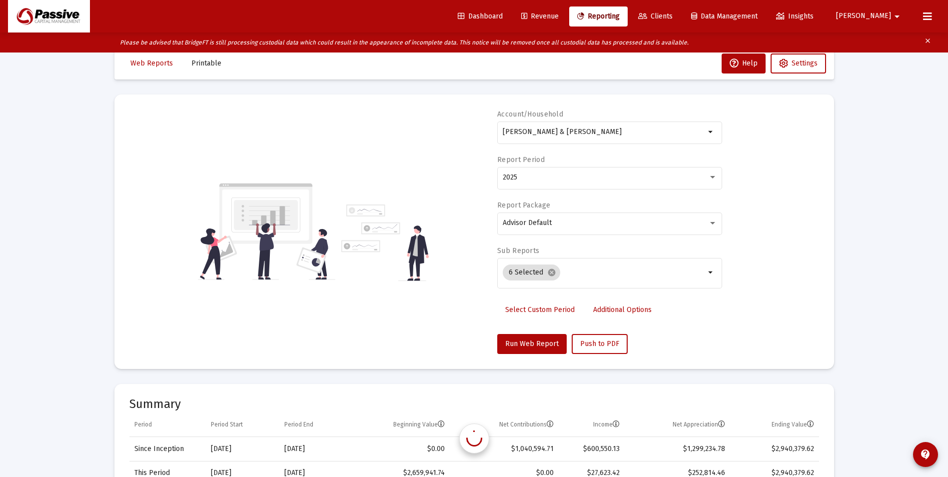
scroll to position [20, 0]
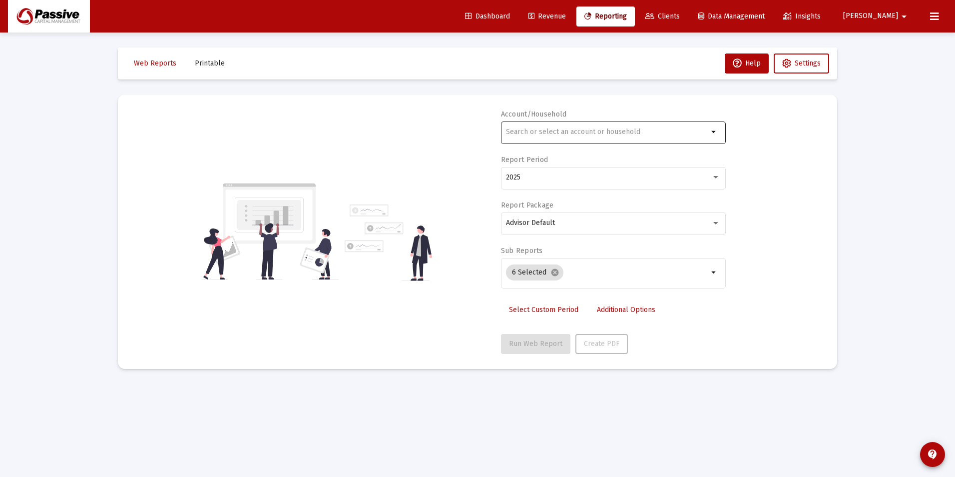
click at [562, 140] on div at bounding box center [607, 131] width 202 height 24
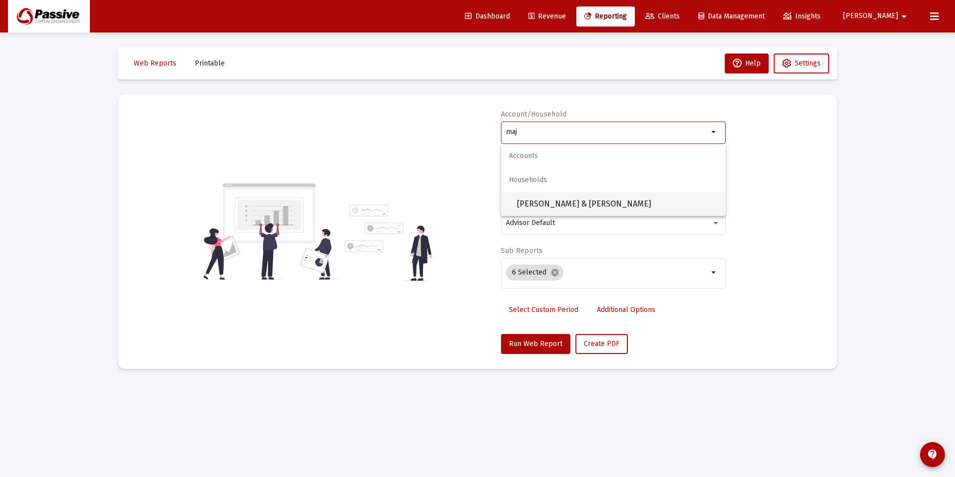
click at [573, 212] on span "[PERSON_NAME] & [PERSON_NAME]" at bounding box center [617, 204] width 201 height 24
type input "[PERSON_NAME] & [PERSON_NAME]"
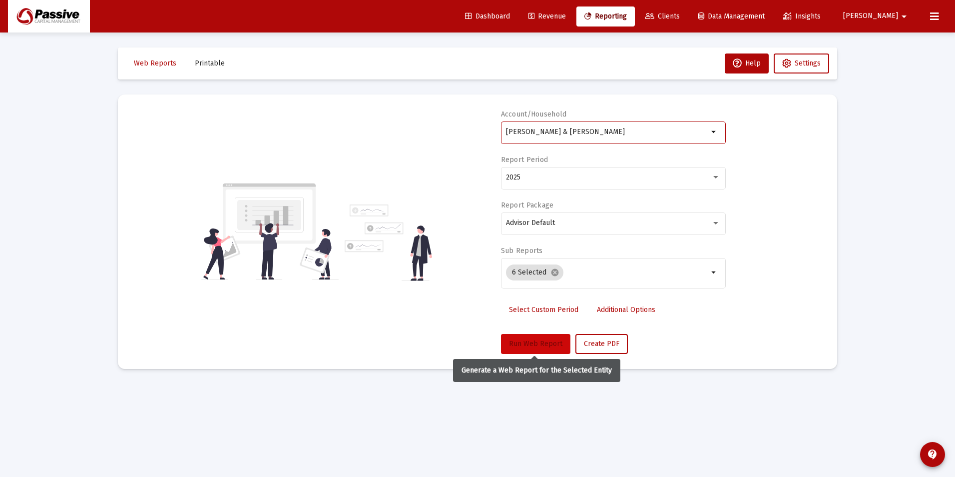
click at [530, 339] on span "Run Web Report" at bounding box center [535, 343] width 53 height 8
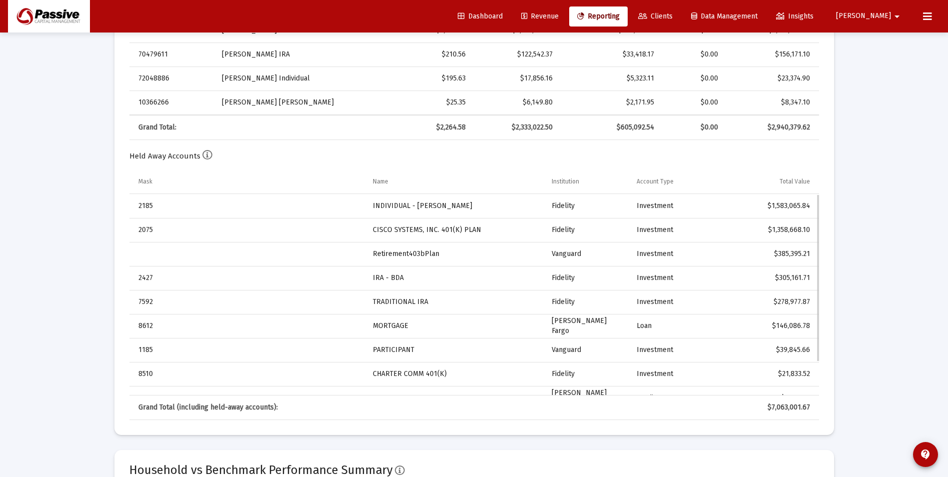
click at [773, 206] on div "$1,583,065.84" at bounding box center [772, 206] width 74 height 10
drag, startPoint x: 761, startPoint y: 204, endPoint x: 788, endPoint y: 206, distance: 26.6
click at [788, 206] on div "$1,583,065.84" at bounding box center [772, 206] width 74 height 10
drag, startPoint x: 788, startPoint y: 206, endPoint x: 804, endPoint y: 226, distance: 25.2
click at [804, 226] on div "$1,358,668.10" at bounding box center [772, 230] width 74 height 10
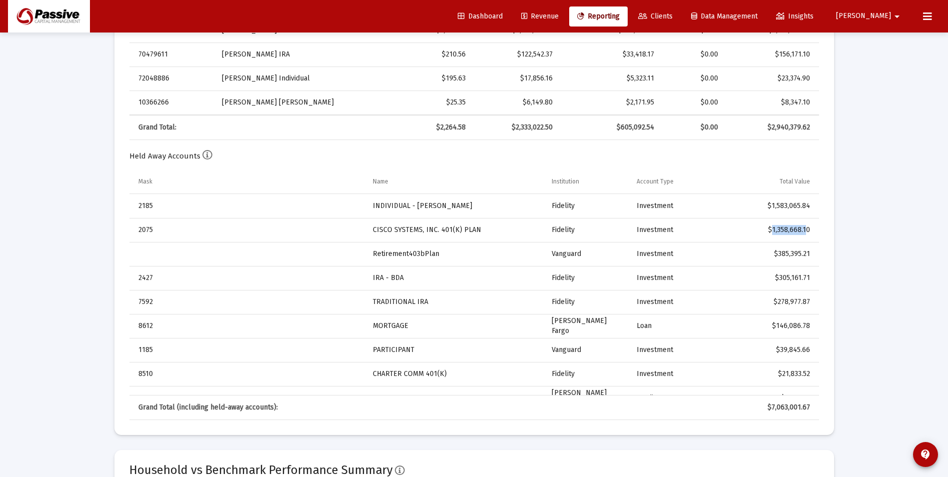
drag, startPoint x: 804, startPoint y: 226, endPoint x: 779, endPoint y: 234, distance: 26.1
click at [780, 234] on div "$1,358,668.10" at bounding box center [772, 230] width 74 height 10
drag, startPoint x: 761, startPoint y: 234, endPoint x: 808, endPoint y: 229, distance: 47.7
click at [808, 229] on div "$1,358,668.10" at bounding box center [772, 230] width 74 height 10
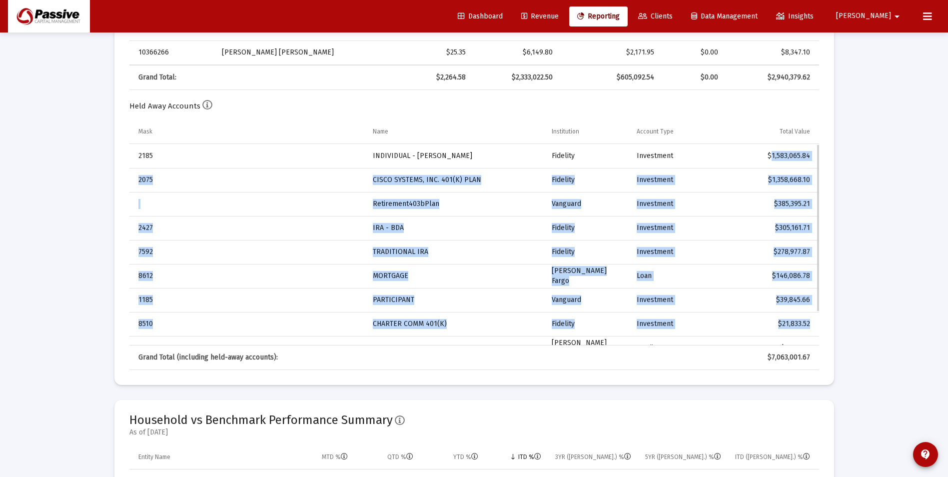
drag, startPoint x: 752, startPoint y: 156, endPoint x: 805, endPoint y: 325, distance: 176.4
click at [805, 326] on tbody "2185 INDIVIDUAL - TOD Fidelity Investment $1,583,065.84 2075 CISCO SYSTEMS, INC…" at bounding box center [474, 264] width 690 height 240
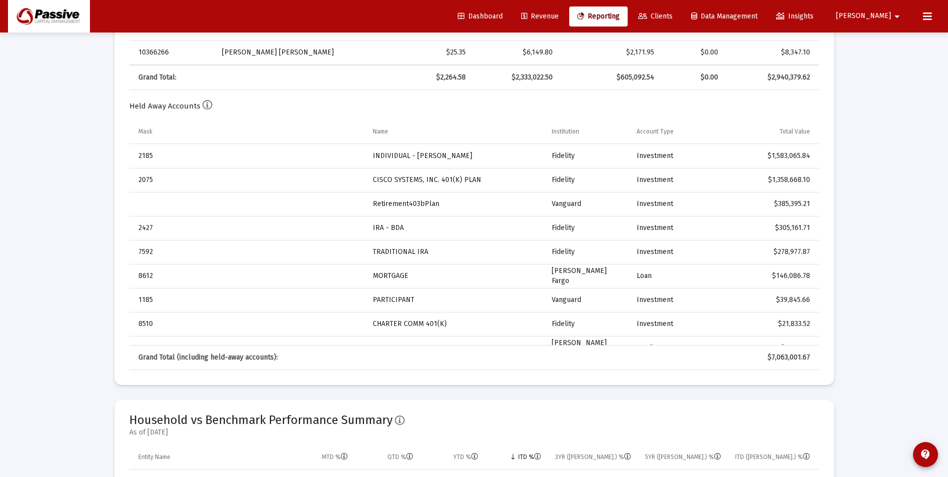
drag, startPoint x: 805, startPoint y: 325, endPoint x: 905, endPoint y: 247, distance: 126.8
